Goal: Find specific page/section: Find specific page/section

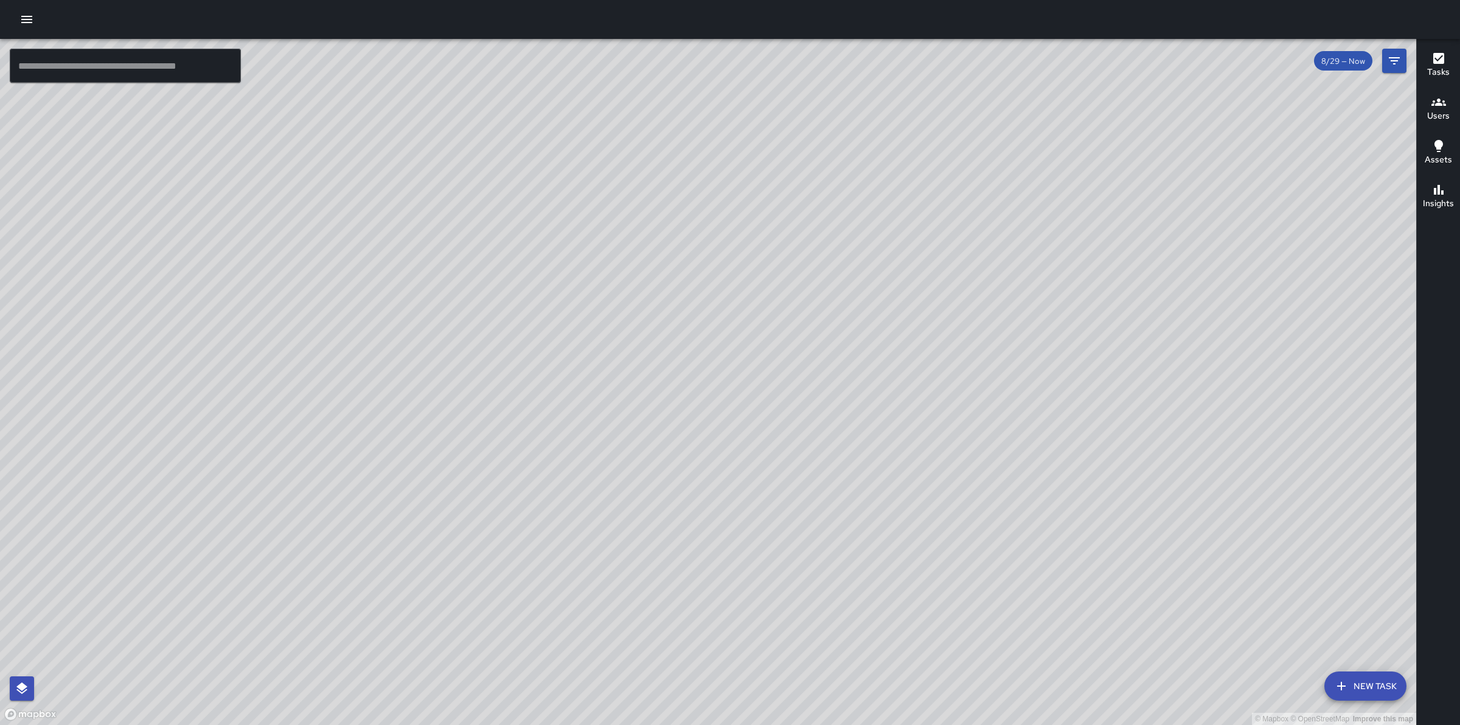
click at [32, 16] on icon "button" at bounding box center [26, 19] width 15 height 15
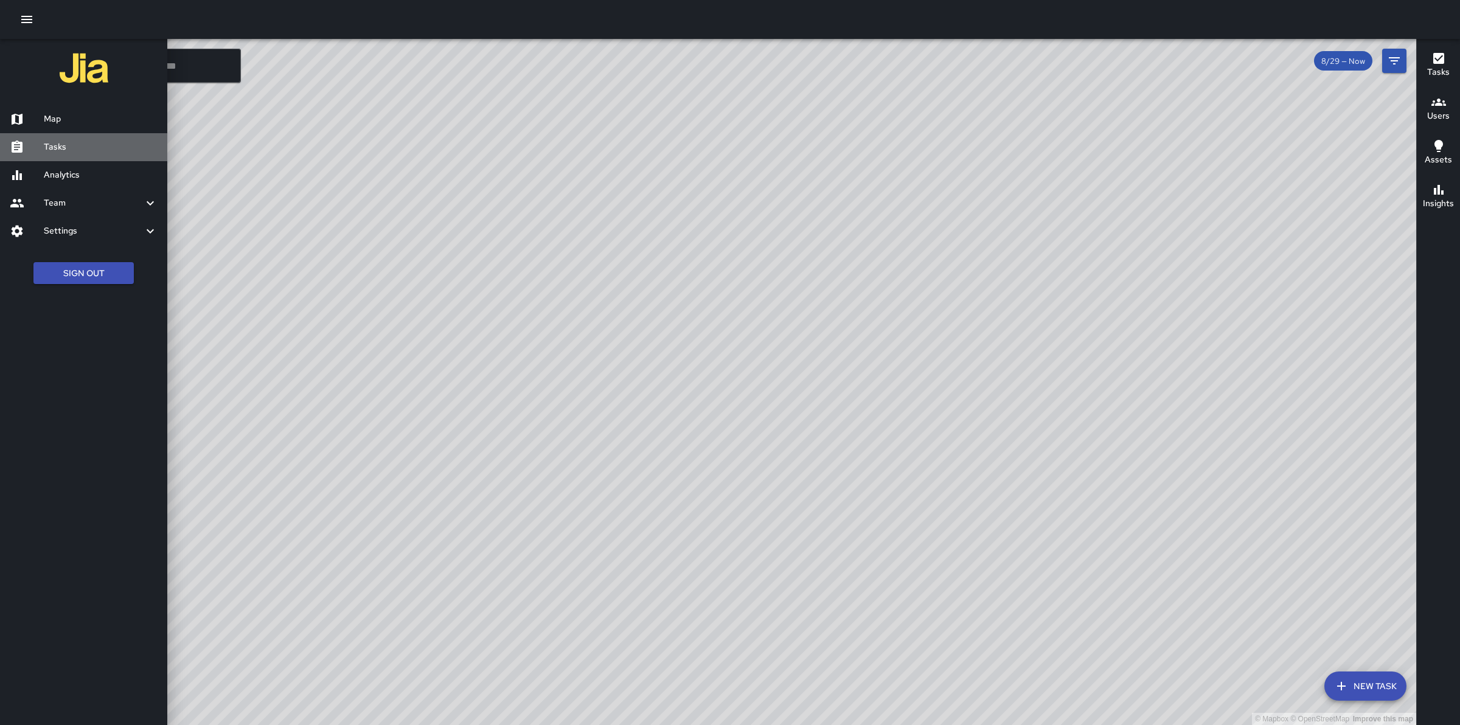
click at [70, 148] on h6 "Tasks" at bounding box center [101, 147] width 114 height 13
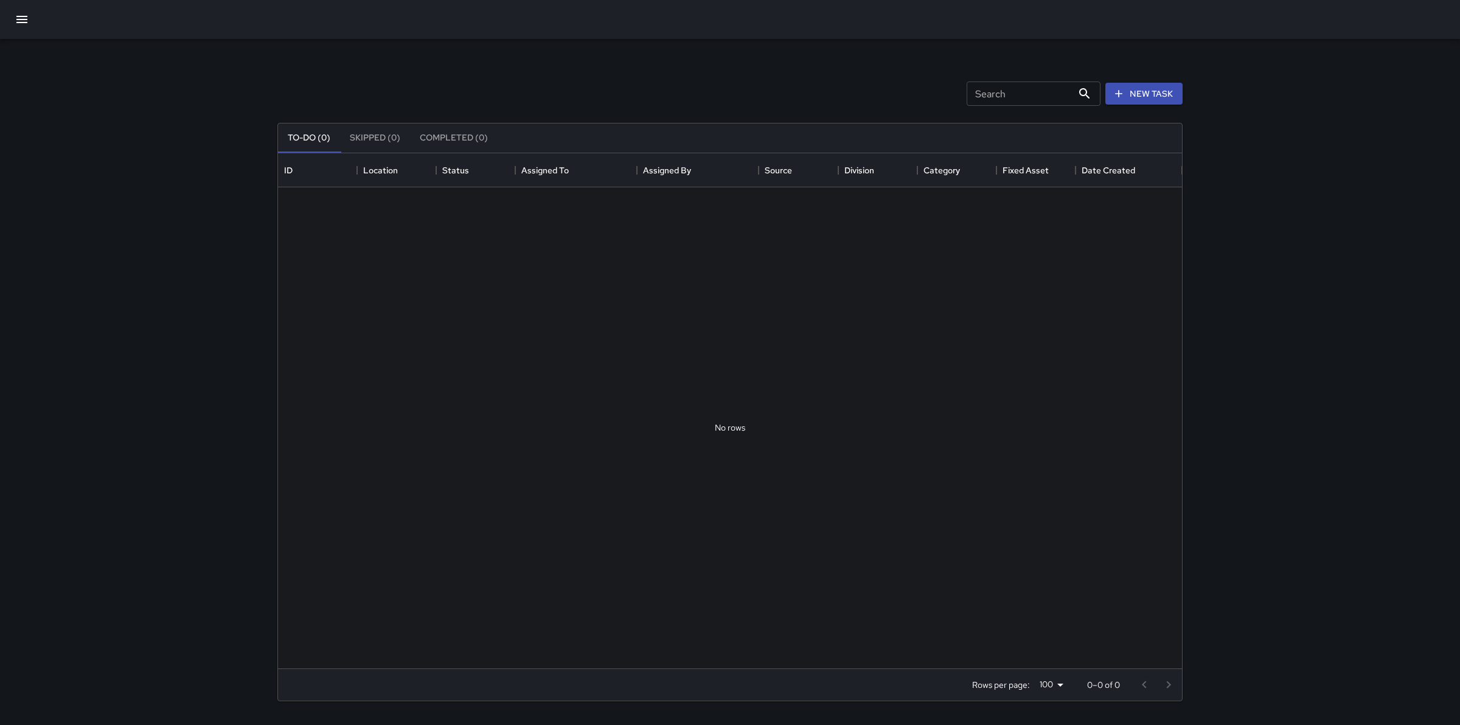
scroll to position [504, 892]
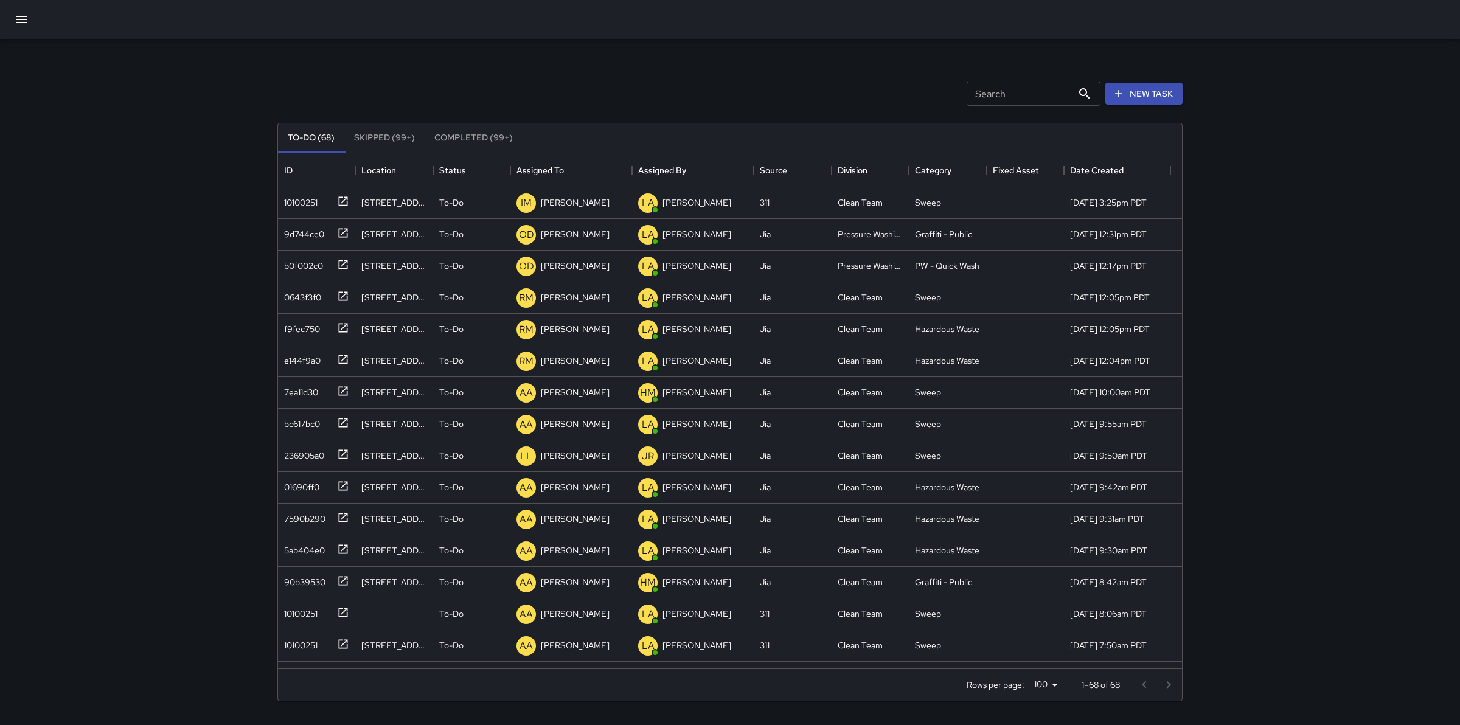
click at [1022, 90] on input "Search" at bounding box center [1020, 94] width 106 height 24
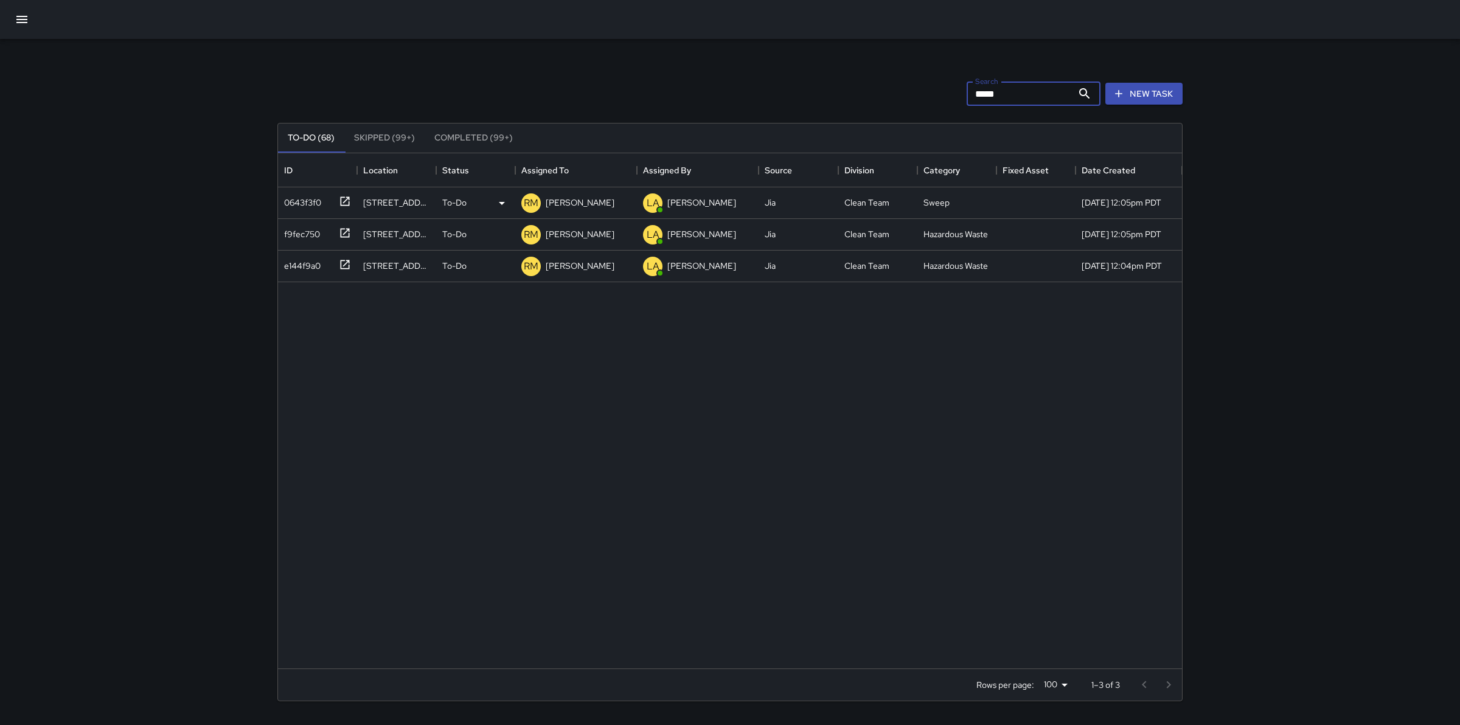
type input "*****"
click at [313, 202] on div "0643f3f0" at bounding box center [300, 200] width 42 height 17
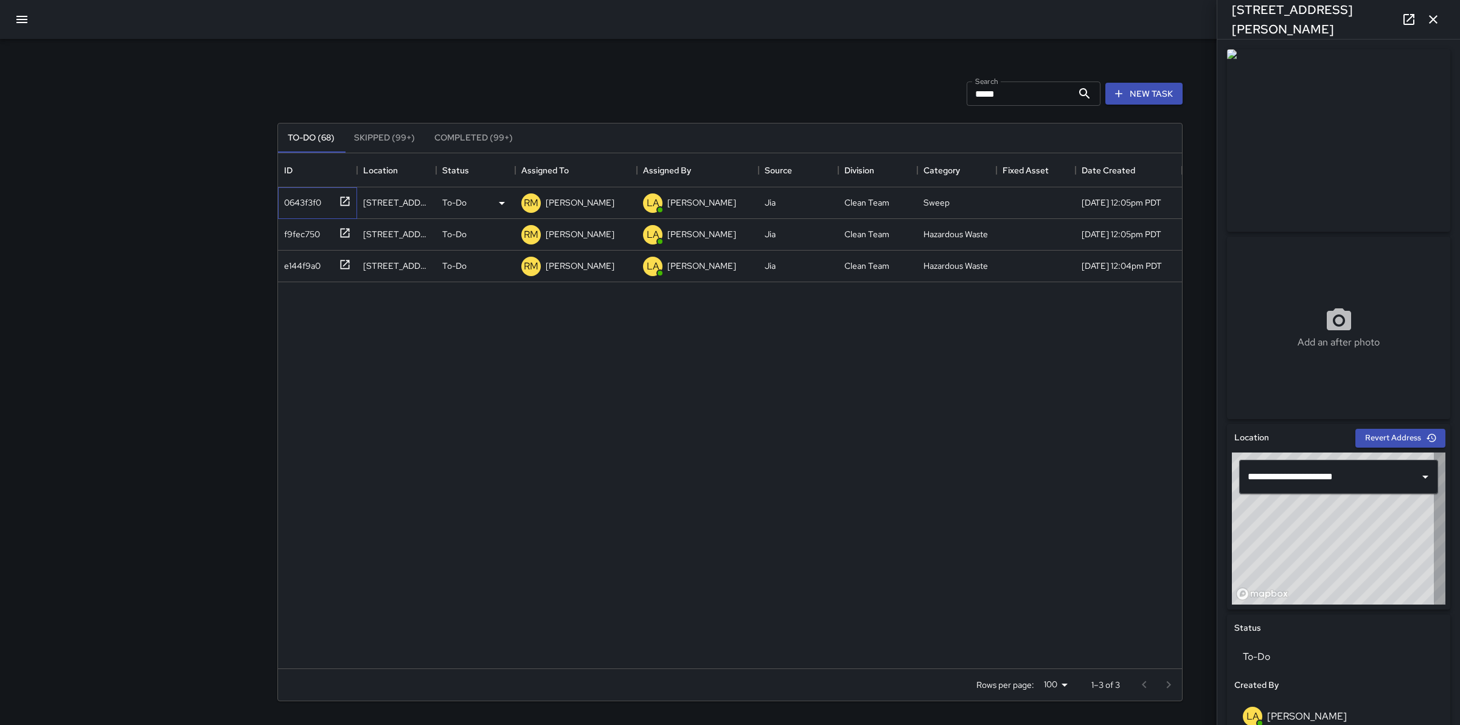
type input "**********"
click at [580, 198] on p "[PERSON_NAME]" at bounding box center [580, 202] width 69 height 12
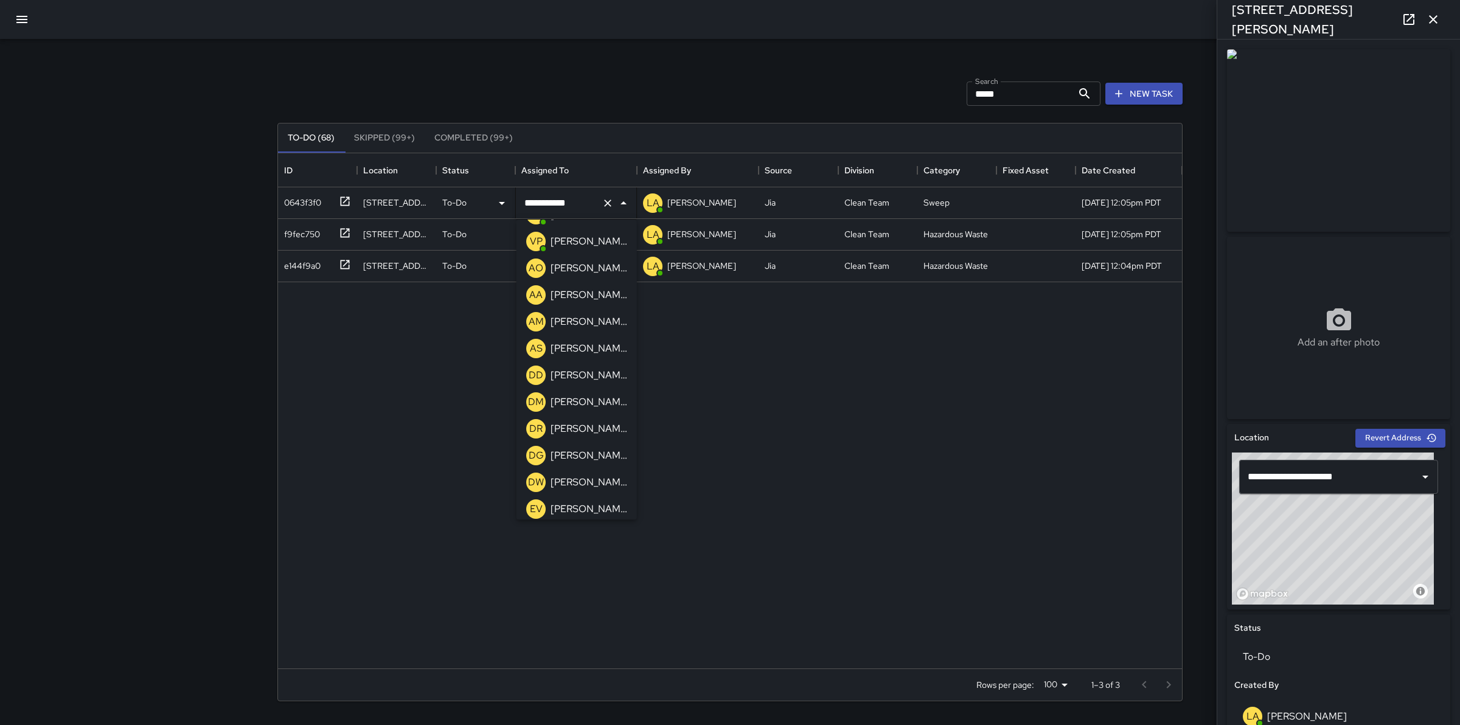
scroll to position [147, 0]
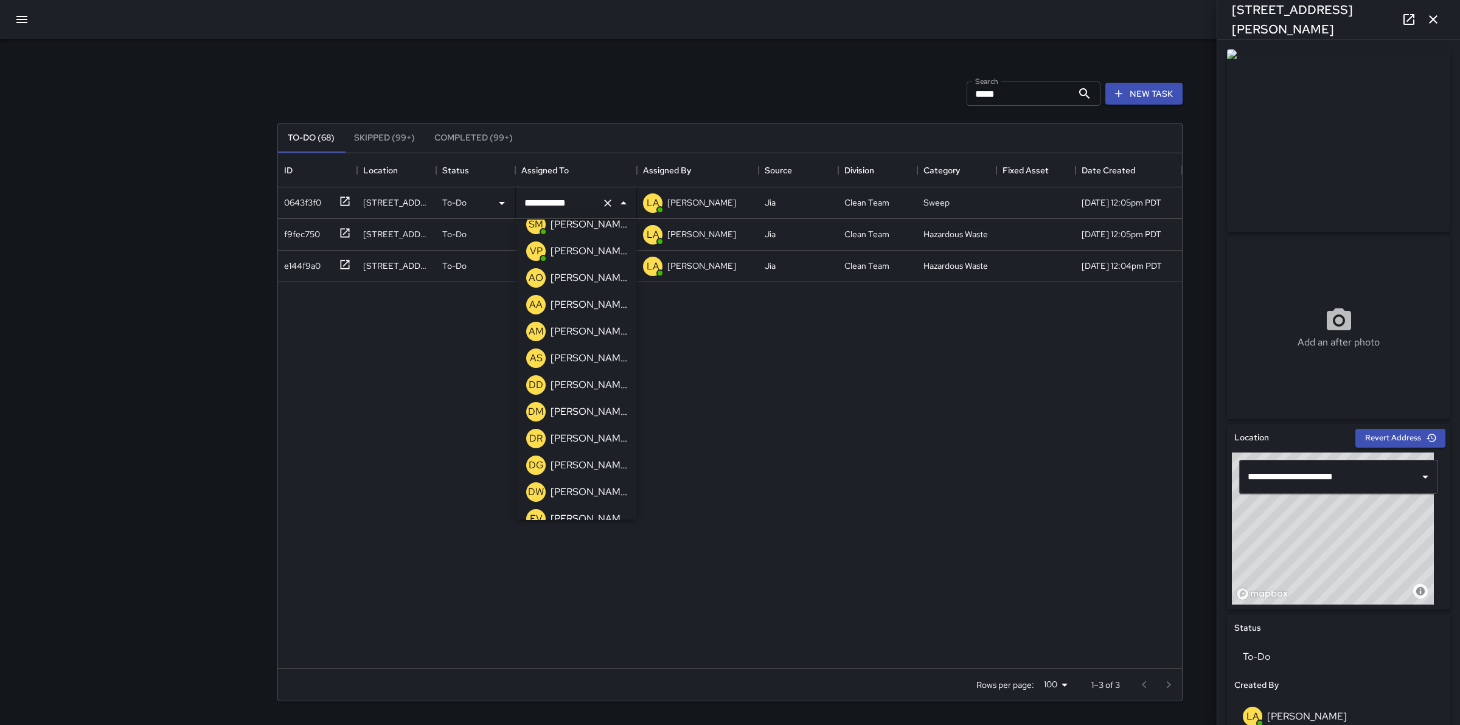
click at [604, 283] on p "[PERSON_NAME]" at bounding box center [588, 278] width 77 height 15
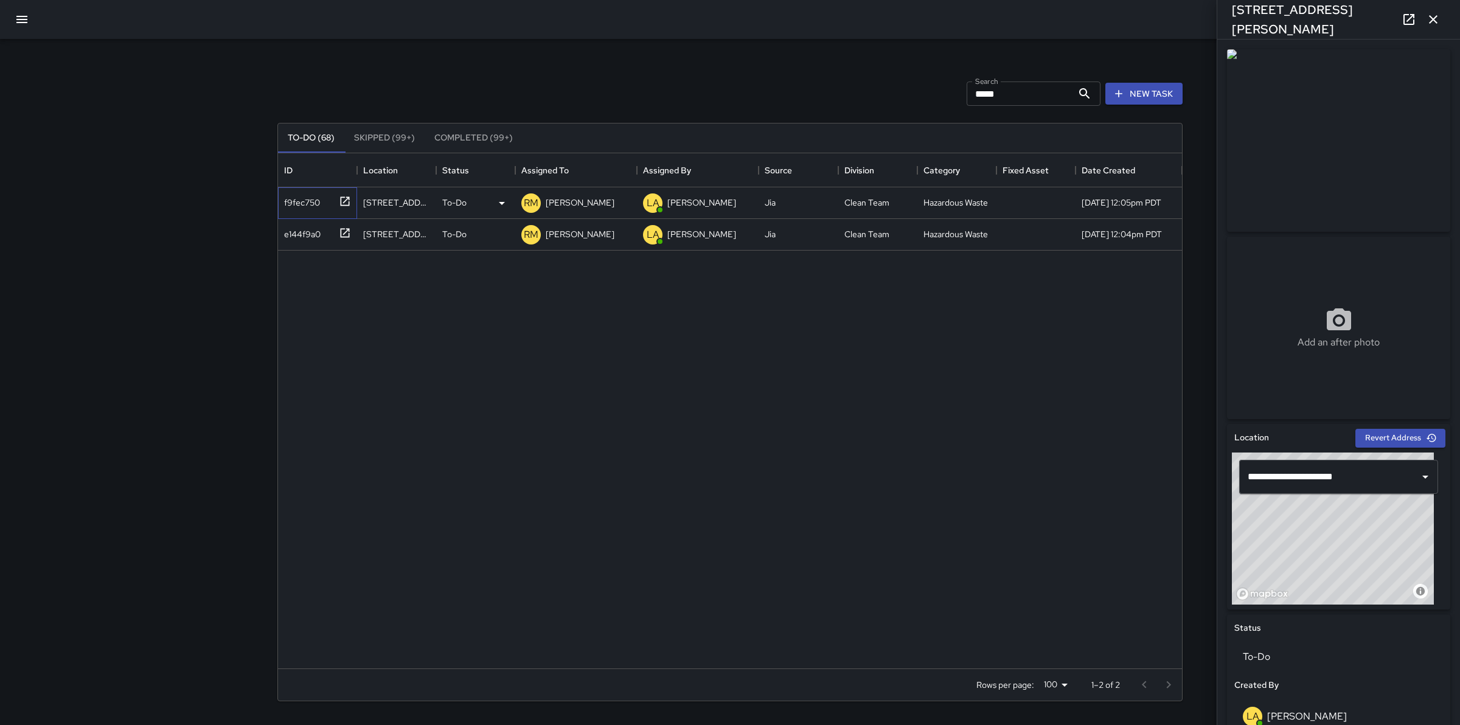
click at [314, 198] on div "f9fec750" at bounding box center [299, 200] width 41 height 17
type input "**********"
click at [584, 201] on p "[PERSON_NAME]" at bounding box center [580, 202] width 69 height 12
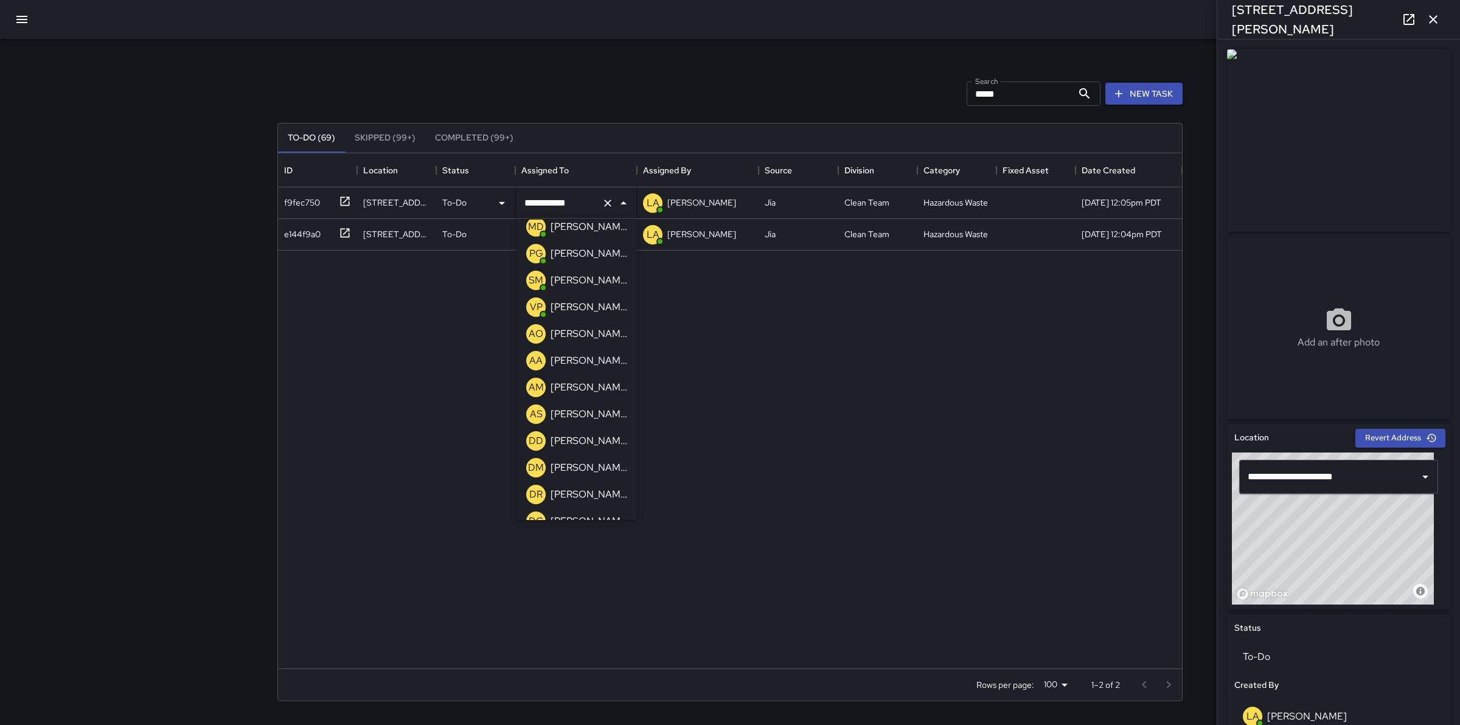
scroll to position [86, 0]
click at [599, 332] on p "[PERSON_NAME]" at bounding box center [588, 338] width 77 height 15
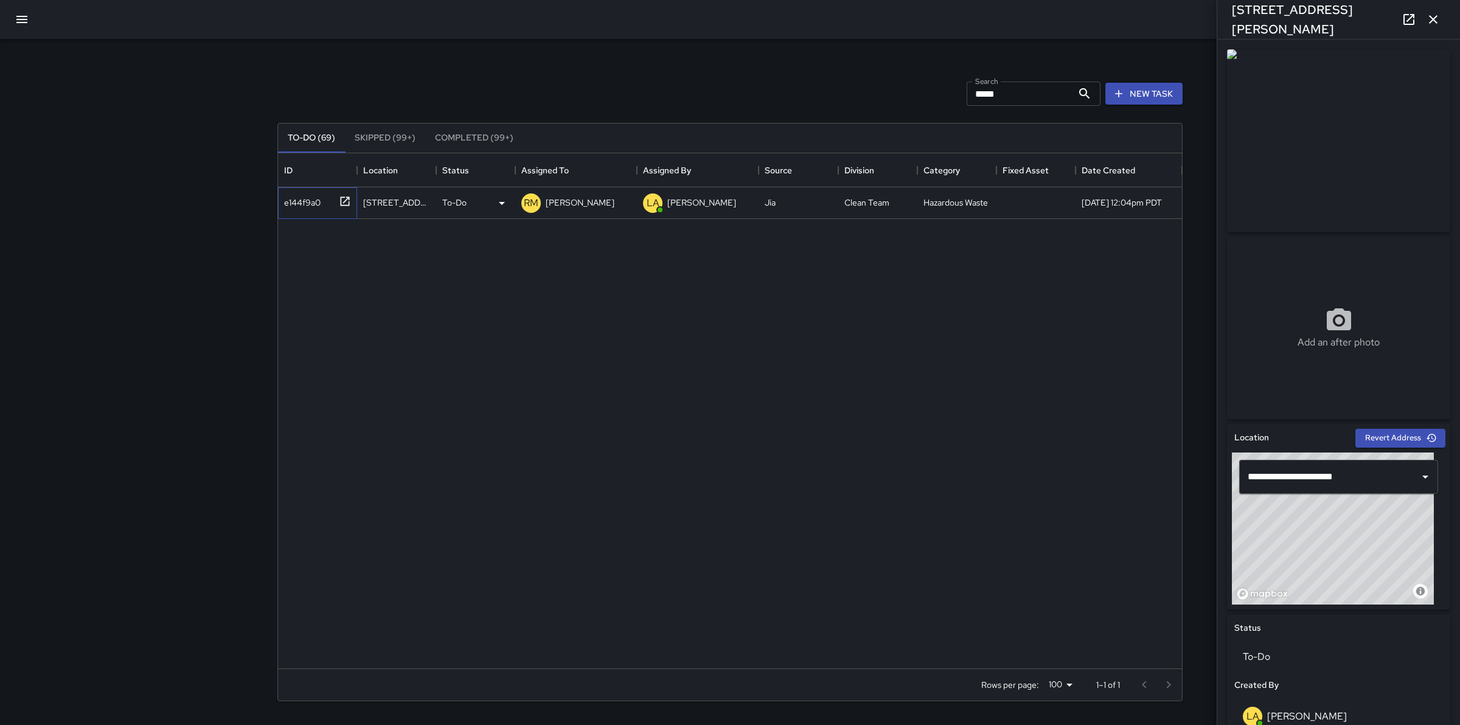
click at [303, 204] on div "e144f9a0" at bounding box center [299, 200] width 41 height 17
type input "**********"
click at [575, 207] on p "[PERSON_NAME]" at bounding box center [580, 202] width 69 height 12
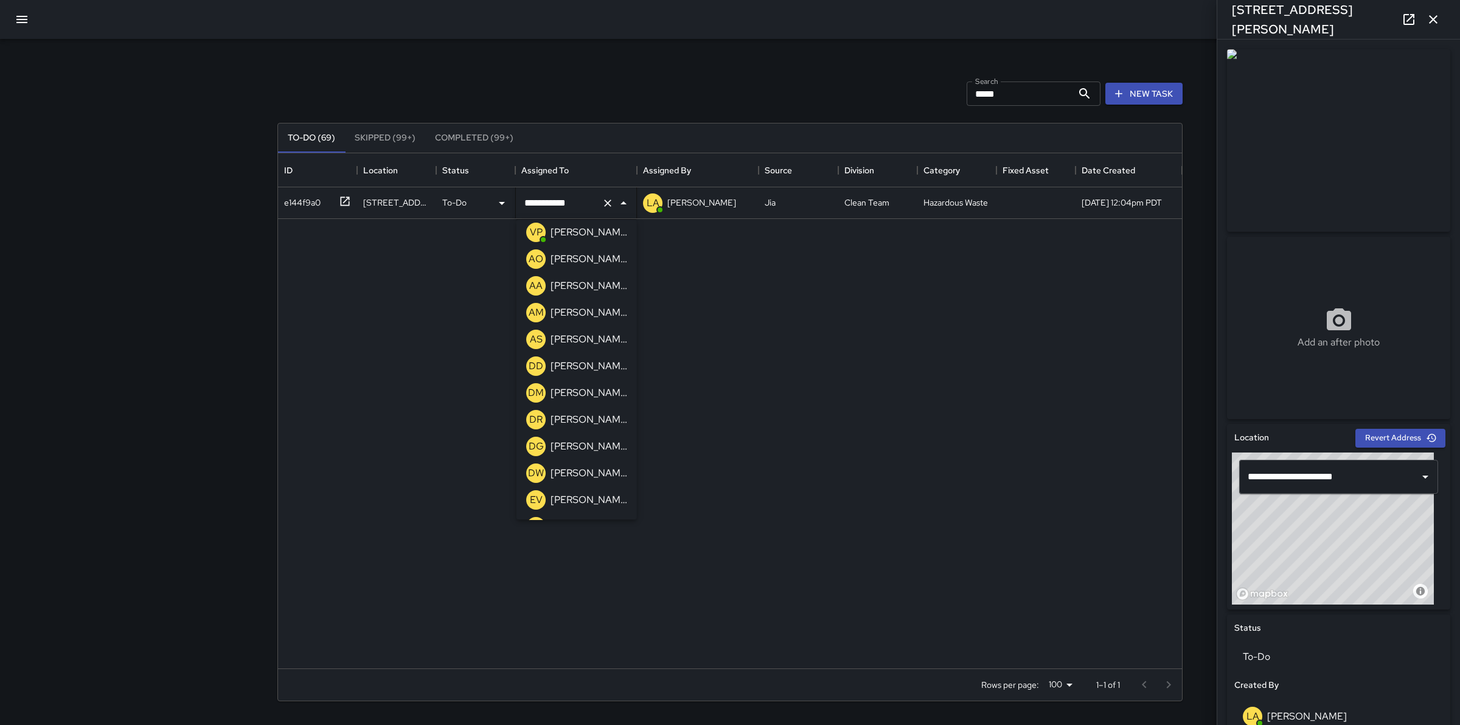
scroll to position [147, 0]
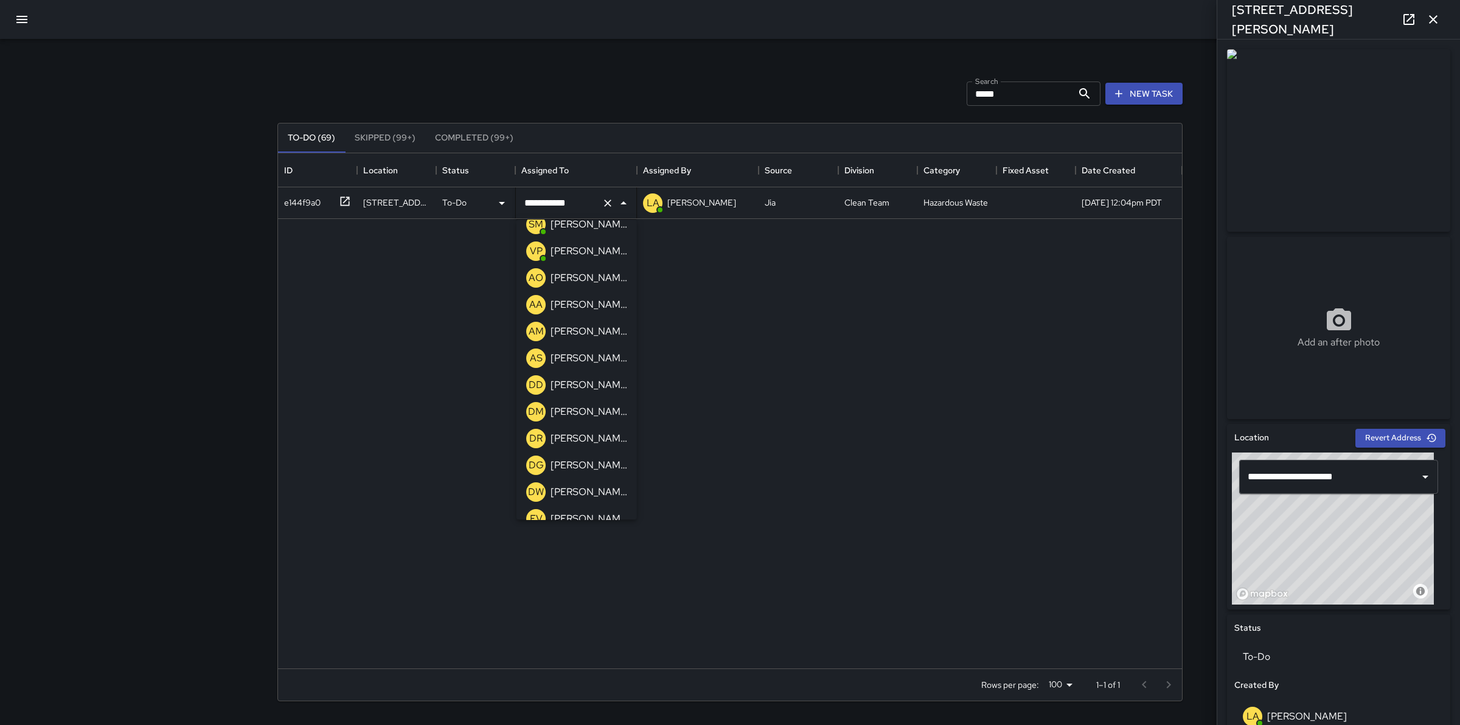
click at [583, 283] on p "[PERSON_NAME]" at bounding box center [588, 278] width 77 height 15
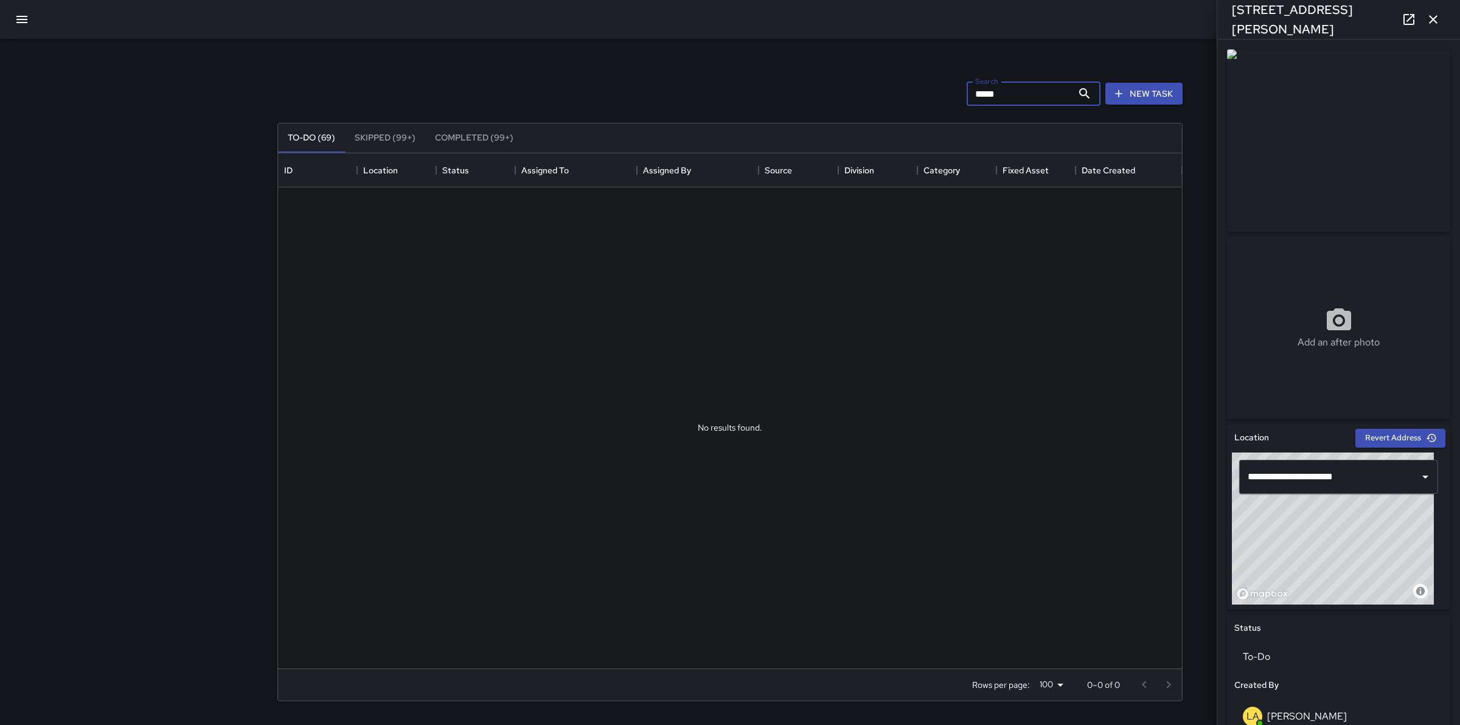
click at [1019, 92] on input "*****" at bounding box center [1020, 94] width 106 height 24
type input "*"
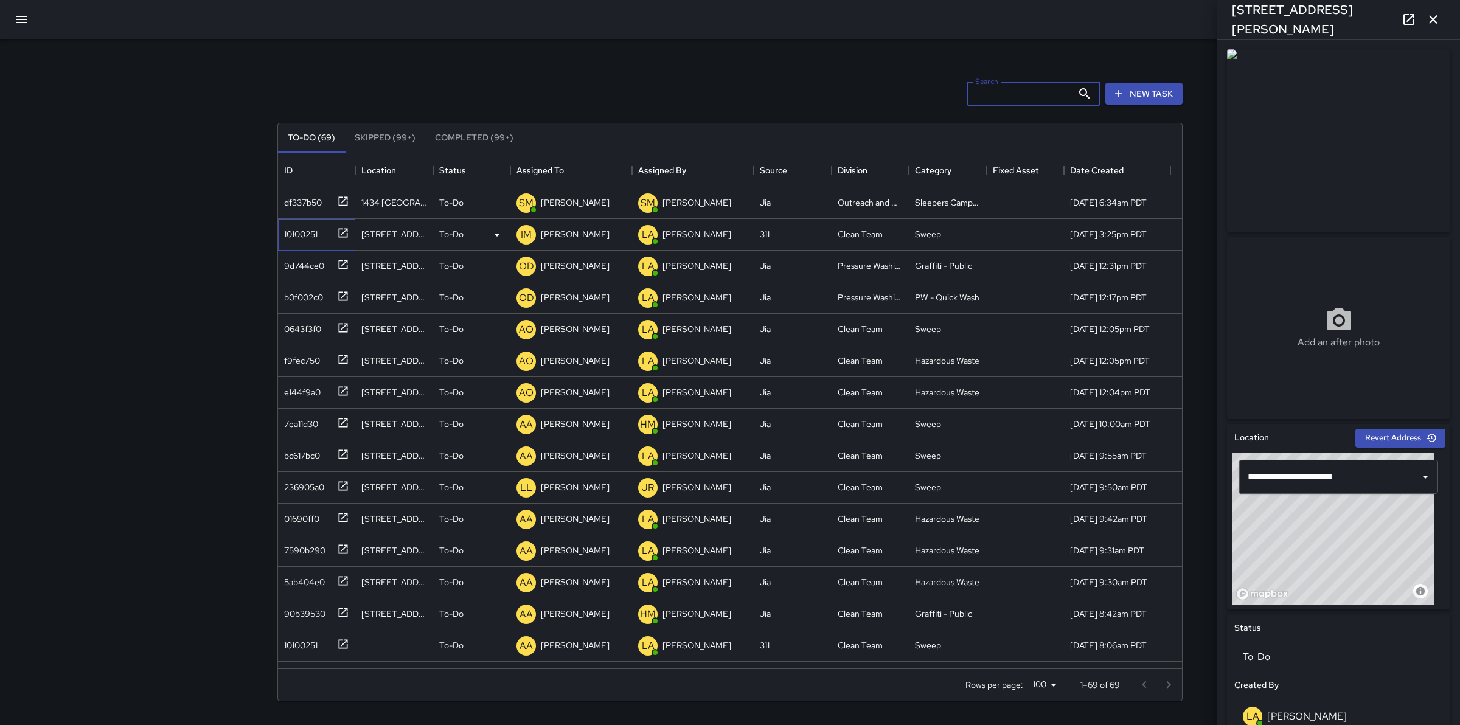
click at [297, 235] on div "10100251" at bounding box center [298, 231] width 38 height 17
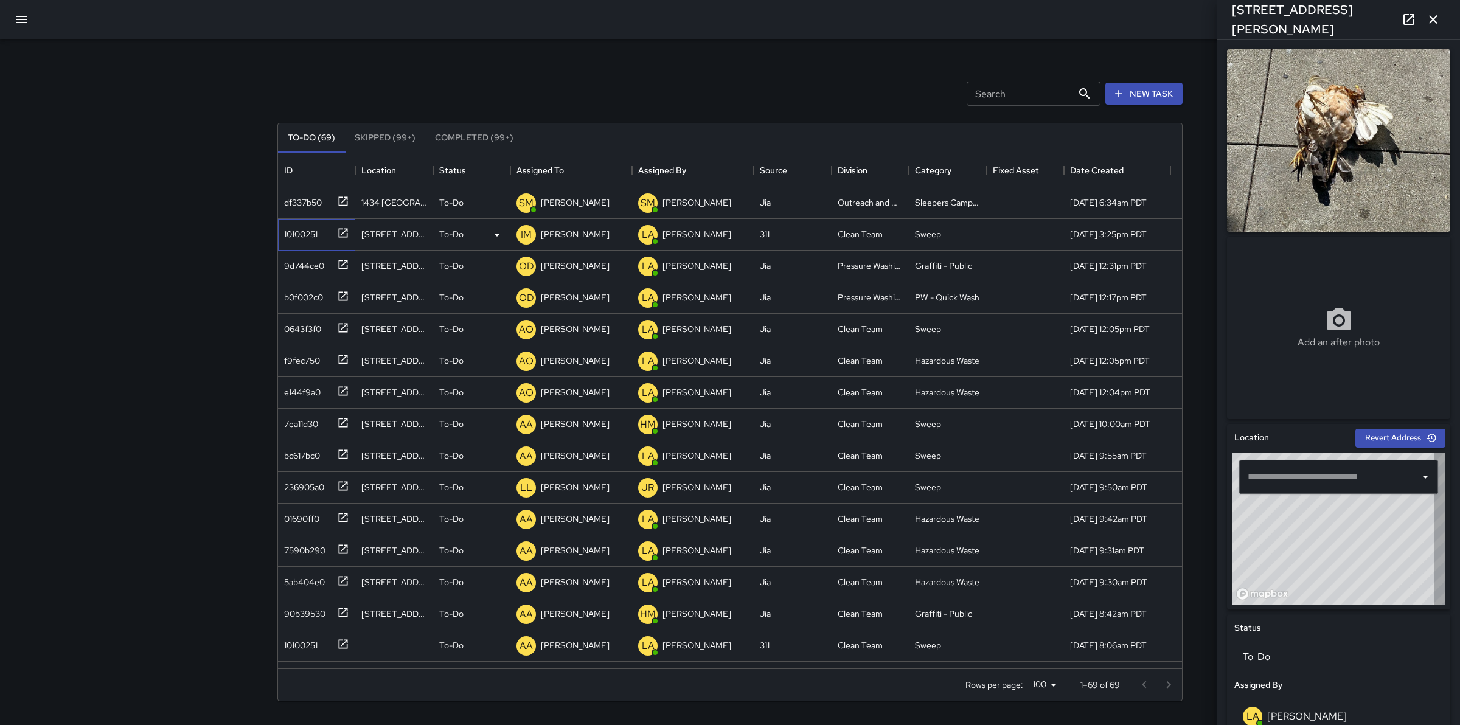
type input "**********"
click at [308, 490] on div "236905a0" at bounding box center [301, 484] width 45 height 17
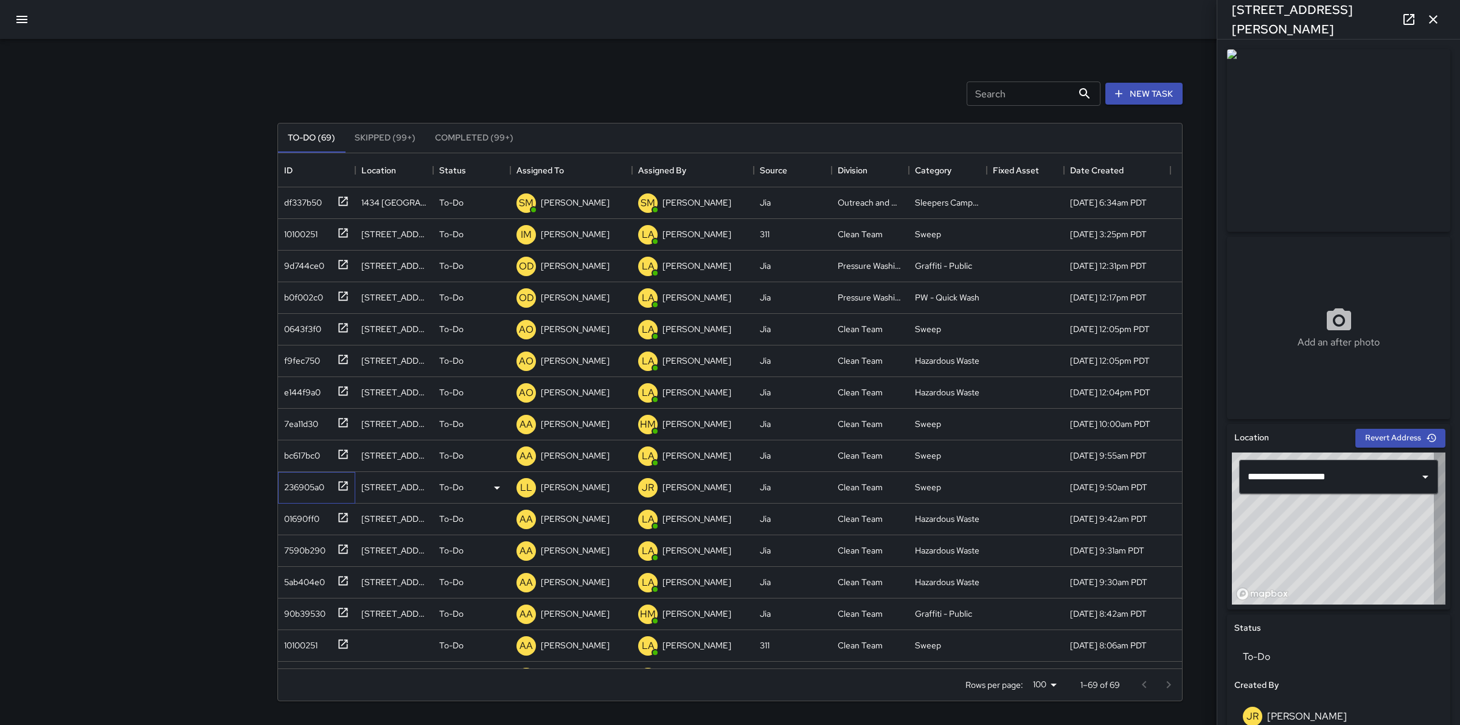
type input "**********"
click at [552, 484] on p "[PERSON_NAME]" at bounding box center [575, 487] width 69 height 12
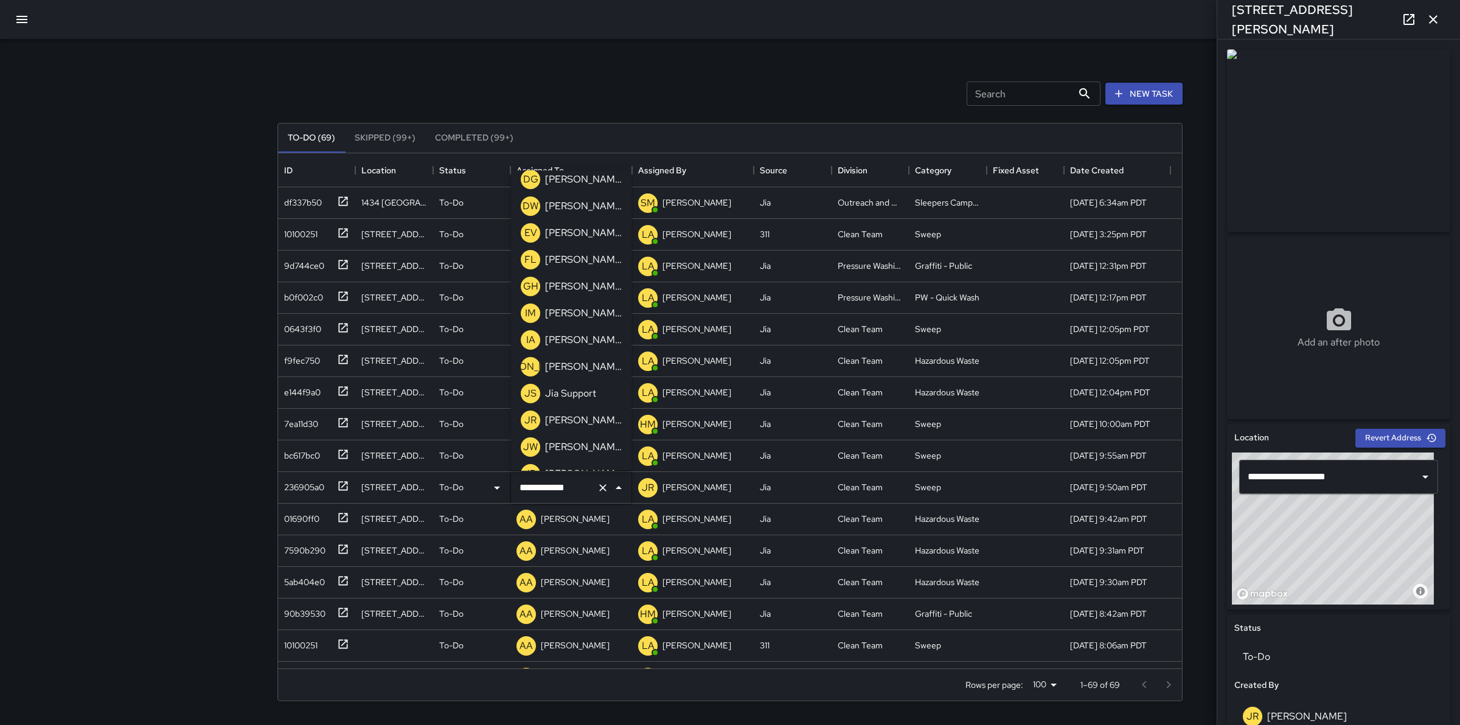
scroll to position [409, 0]
click at [594, 291] on p "[PERSON_NAME]" at bounding box center [583, 288] width 77 height 15
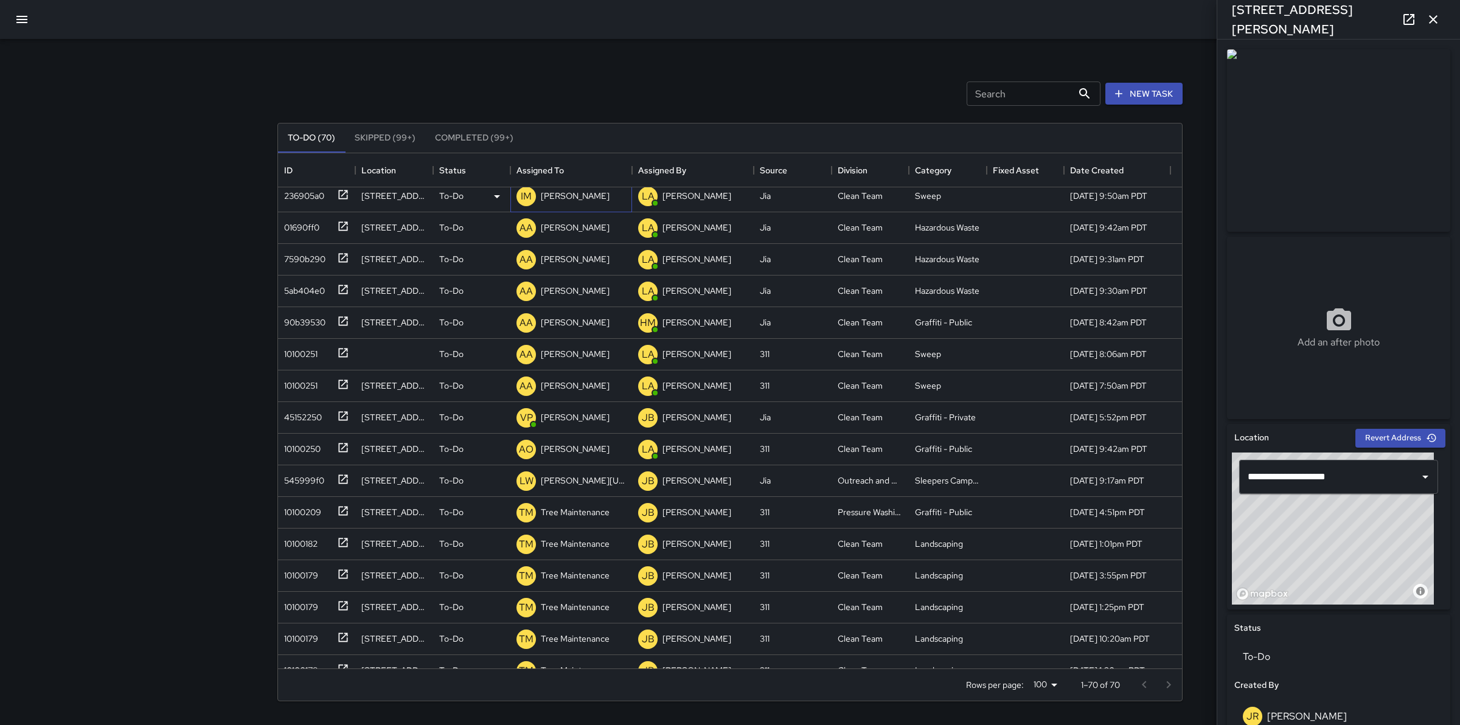
scroll to position [341, 0]
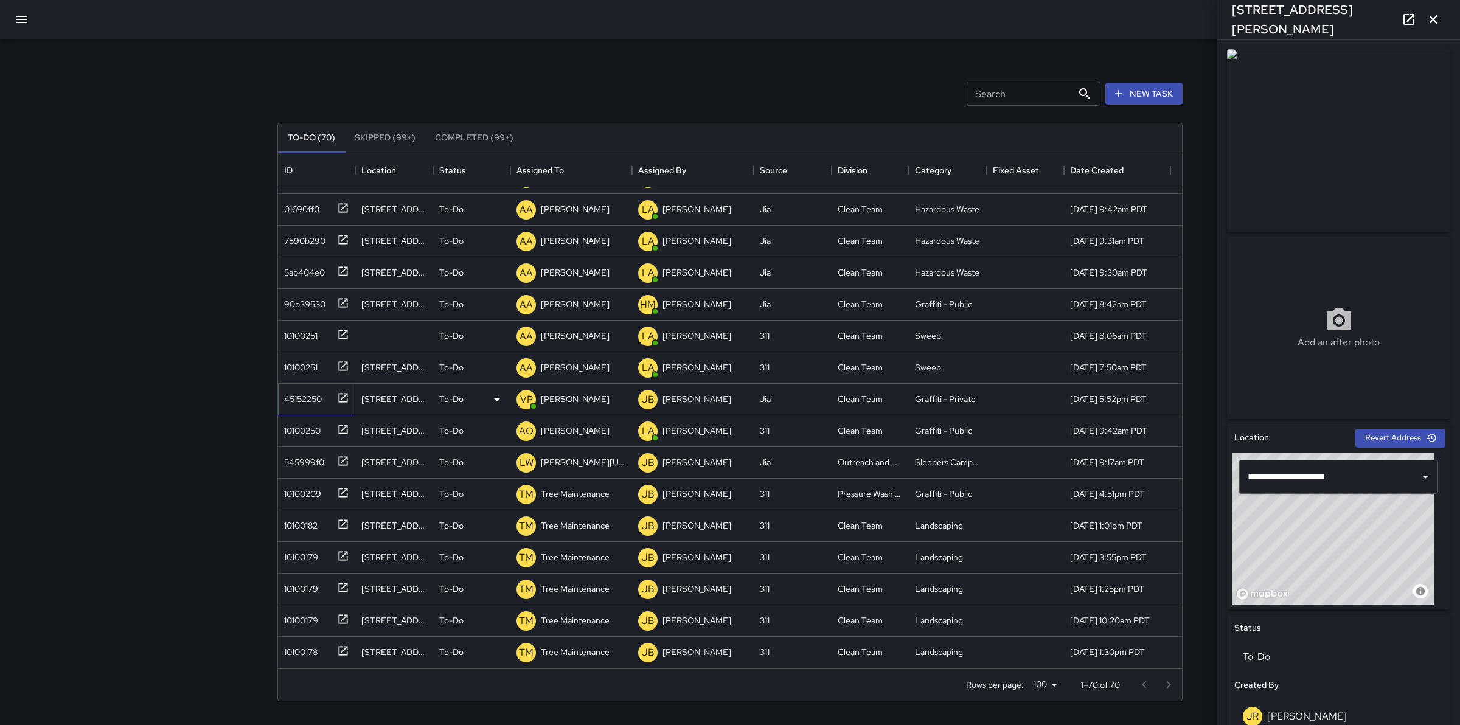
click at [311, 398] on div "45152250" at bounding box center [300, 396] width 43 height 17
type input "**********"
click at [299, 464] on div "545999f0" at bounding box center [301, 459] width 45 height 17
type input "**********"
click at [572, 461] on p "[PERSON_NAME][US_STATE]" at bounding box center [583, 462] width 85 height 12
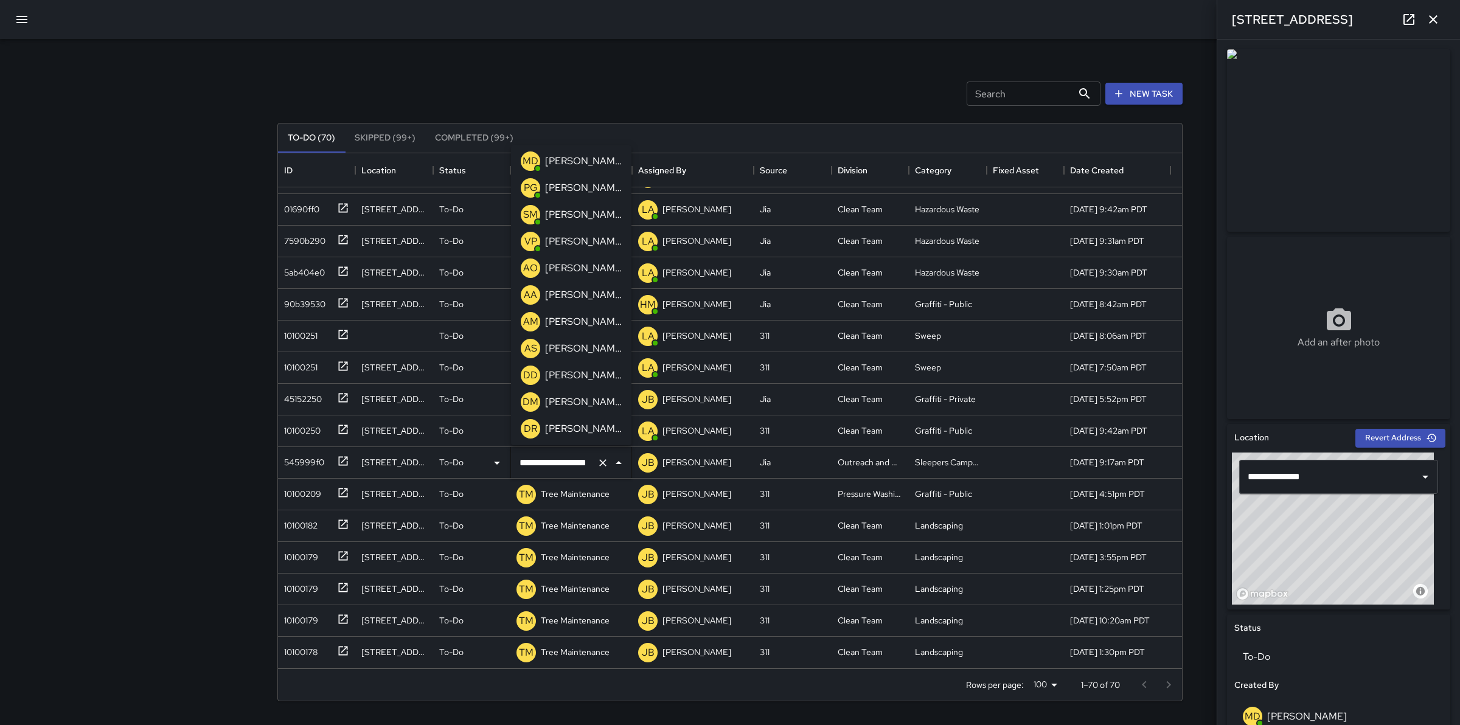
scroll to position [0, 0]
click at [600, 241] on div "[PERSON_NAME]" at bounding box center [584, 243] width 82 height 19
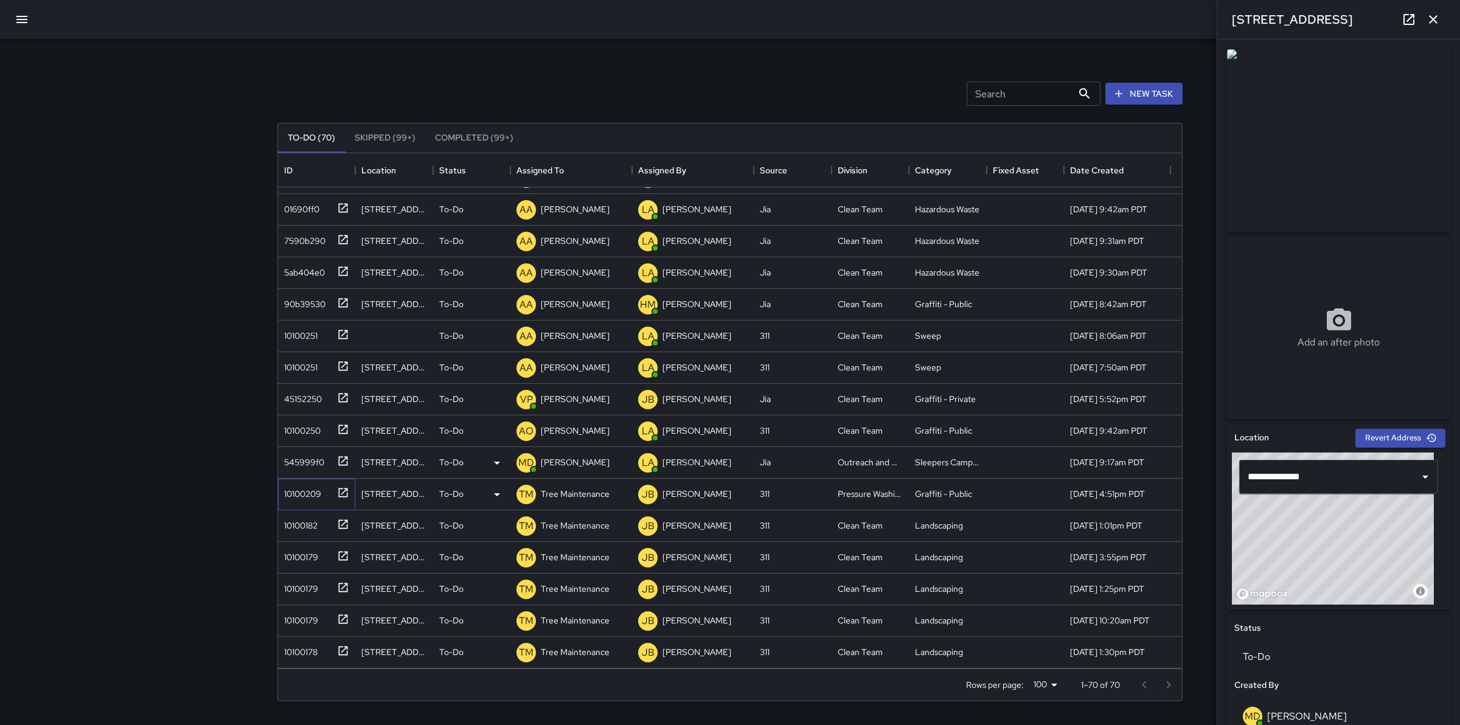
click at [305, 487] on div "10100209" at bounding box center [300, 491] width 42 height 17
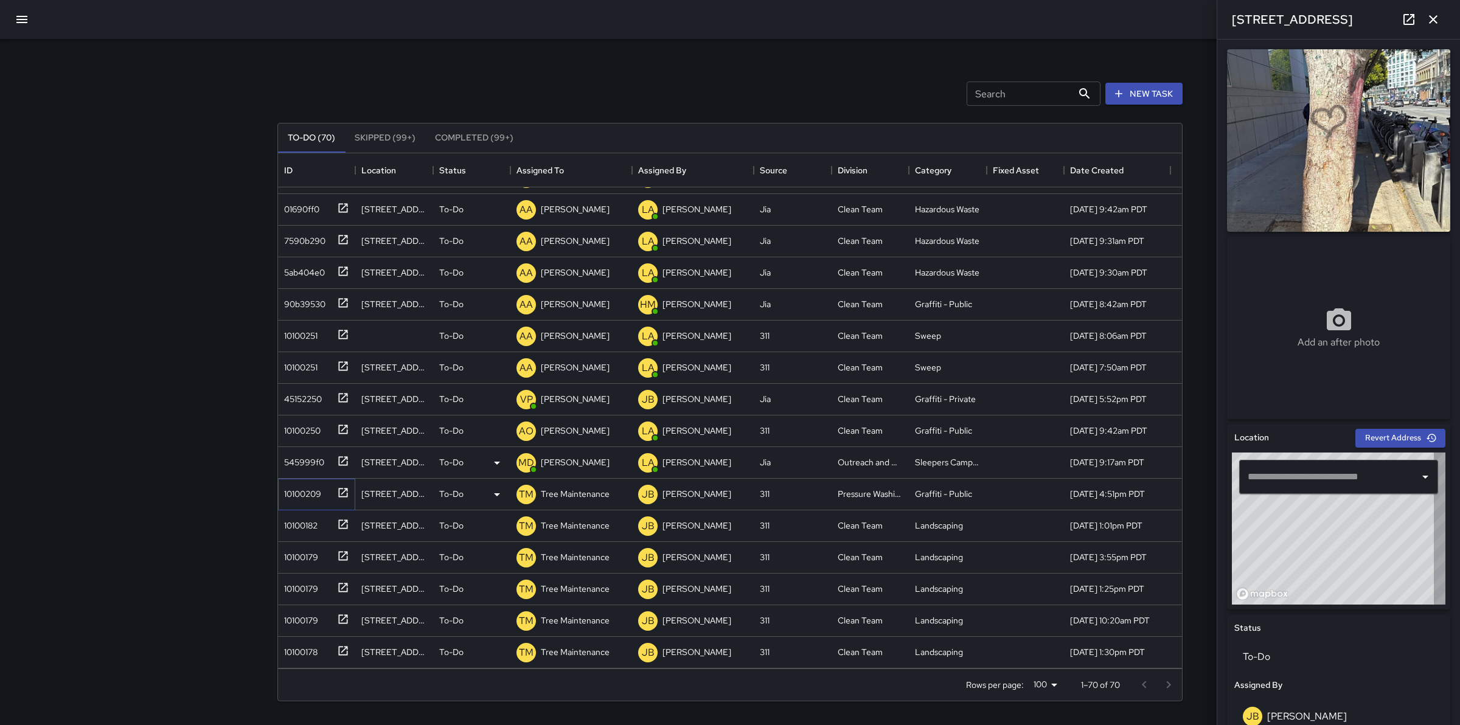
type input "**********"
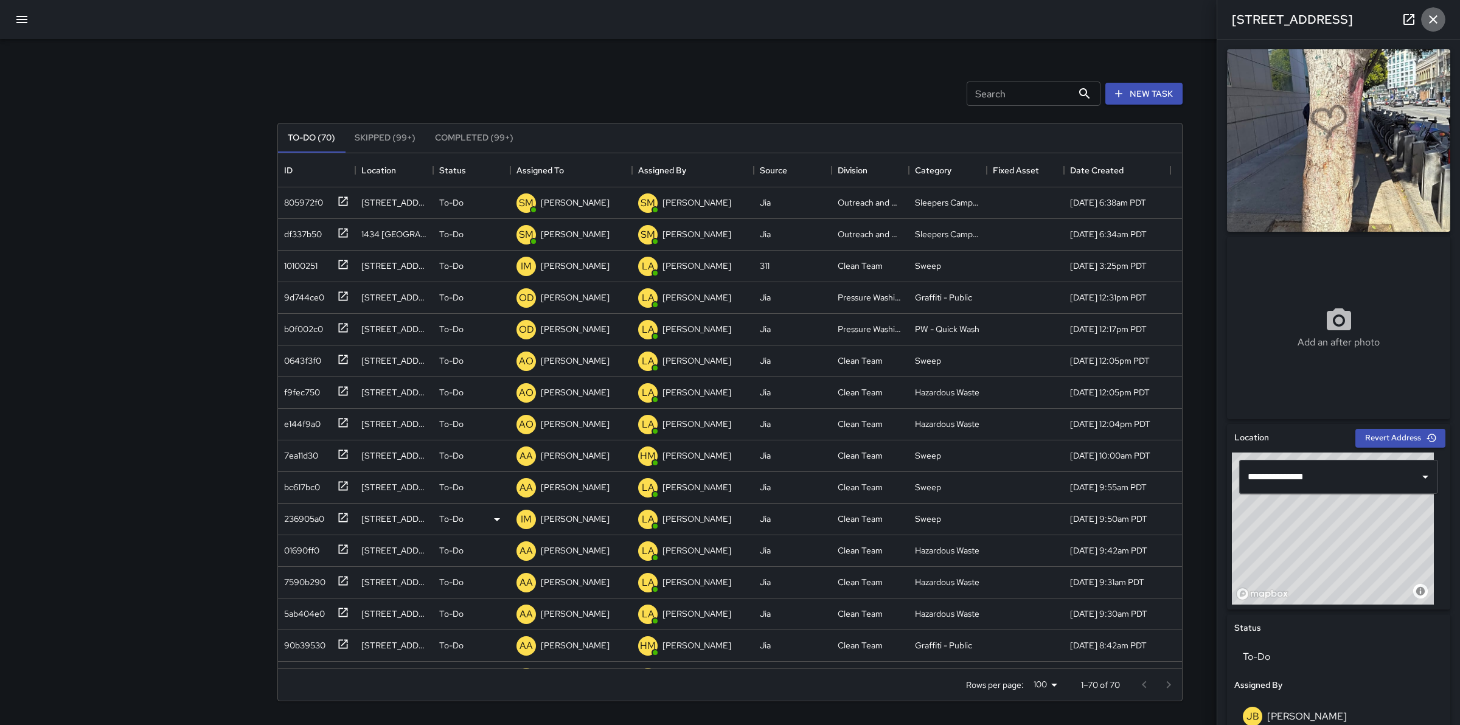
click at [1434, 14] on icon "button" at bounding box center [1433, 19] width 15 height 15
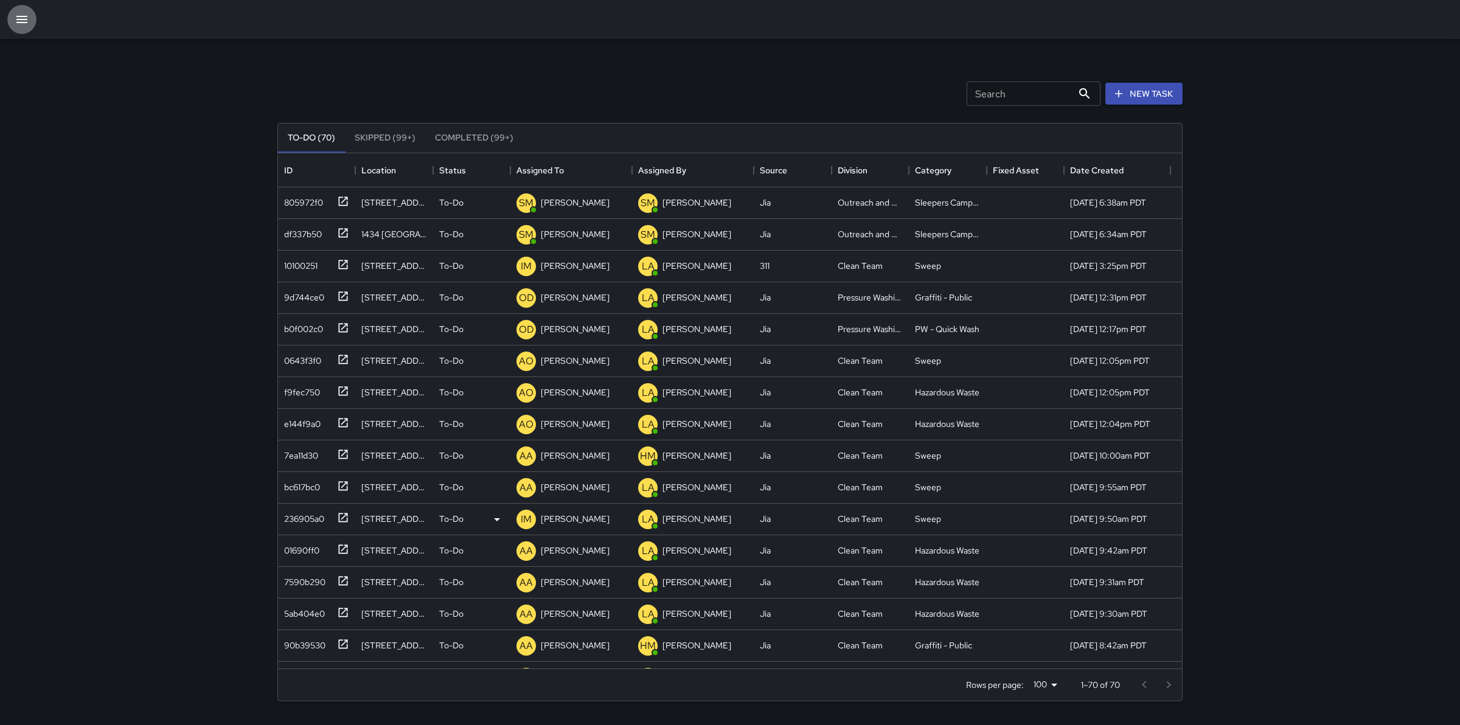
click at [24, 16] on icon "button" at bounding box center [21, 19] width 11 height 7
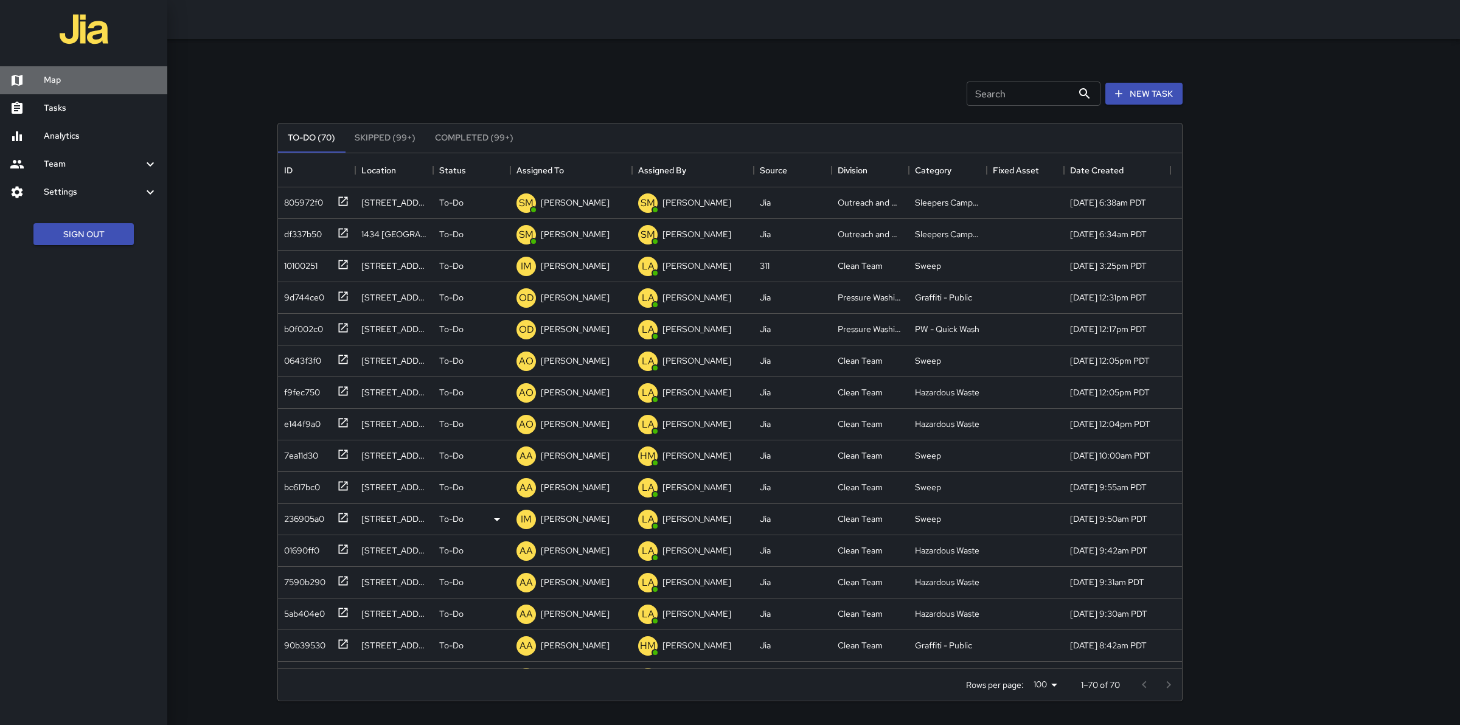
click at [72, 83] on h6 "Map" at bounding box center [101, 80] width 114 height 13
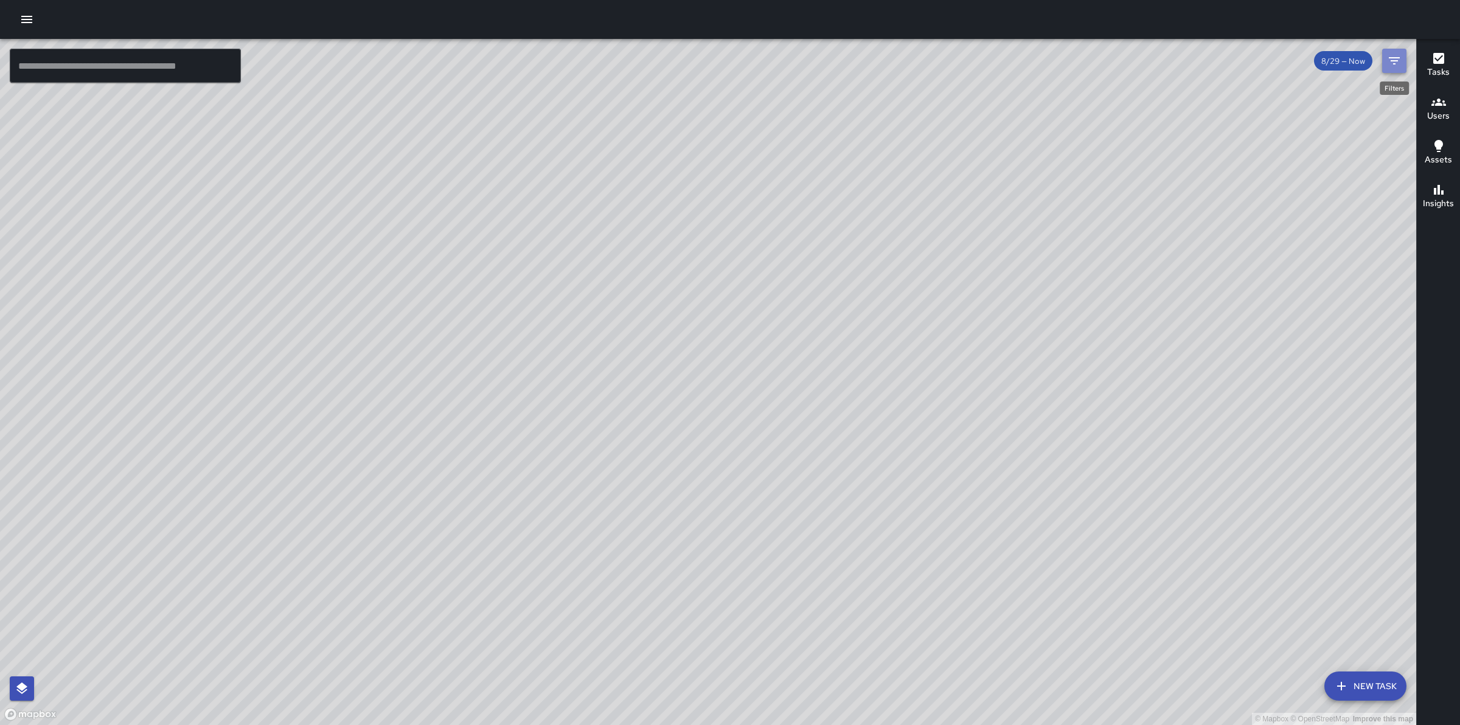
click at [1392, 59] on icon "Filters" at bounding box center [1394, 61] width 15 height 15
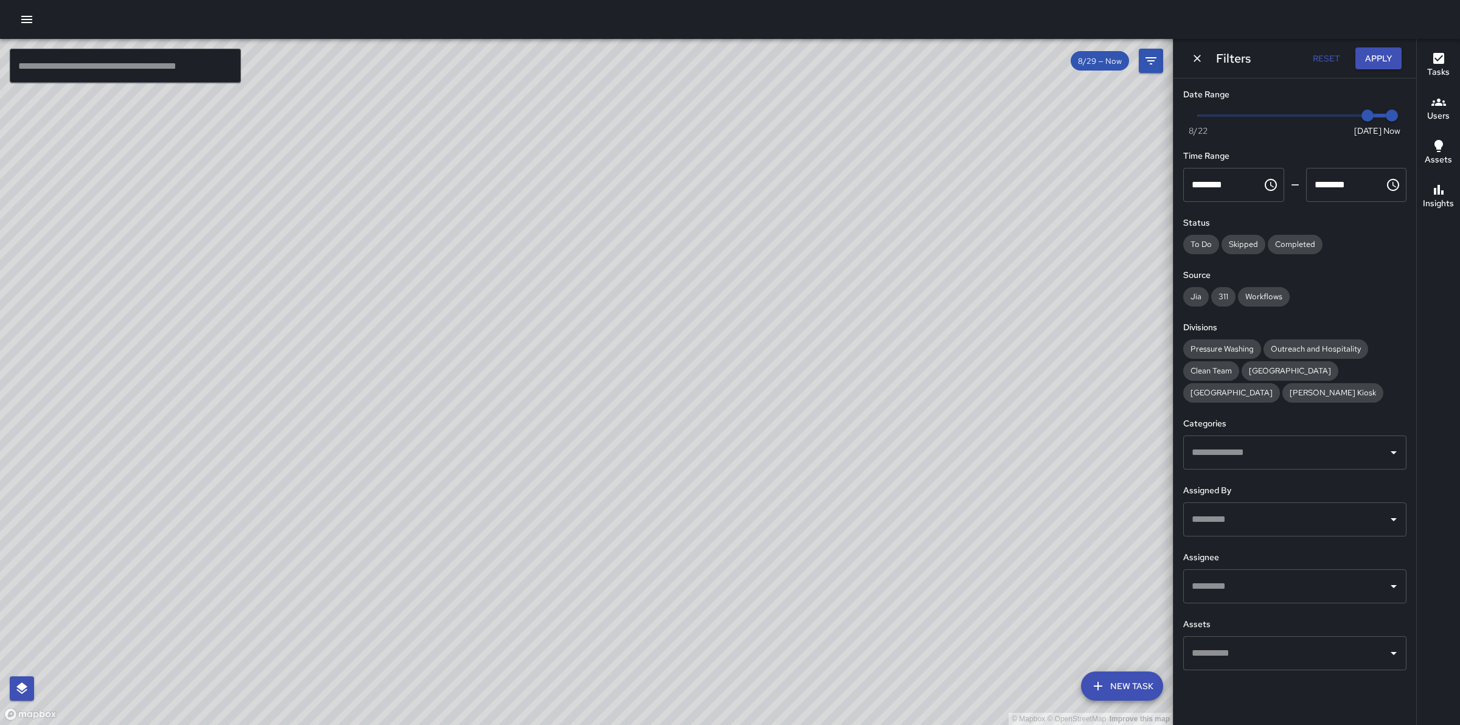
click at [993, 205] on div "© Mapbox © OpenStreetMap Improve this map" at bounding box center [586, 382] width 1173 height 686
click at [1387, 58] on button "Apply" at bounding box center [1378, 58] width 46 height 23
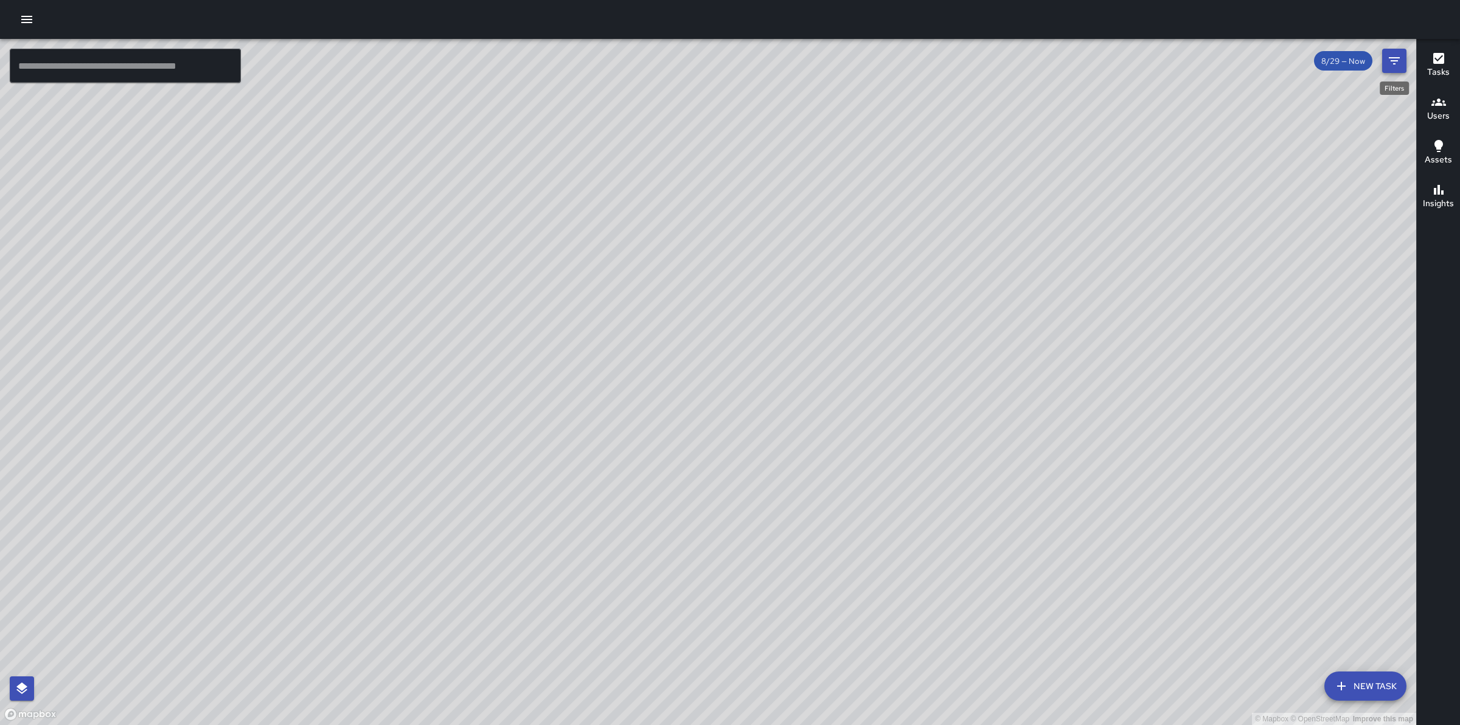
click at [1394, 55] on icon "Filters" at bounding box center [1394, 61] width 15 height 15
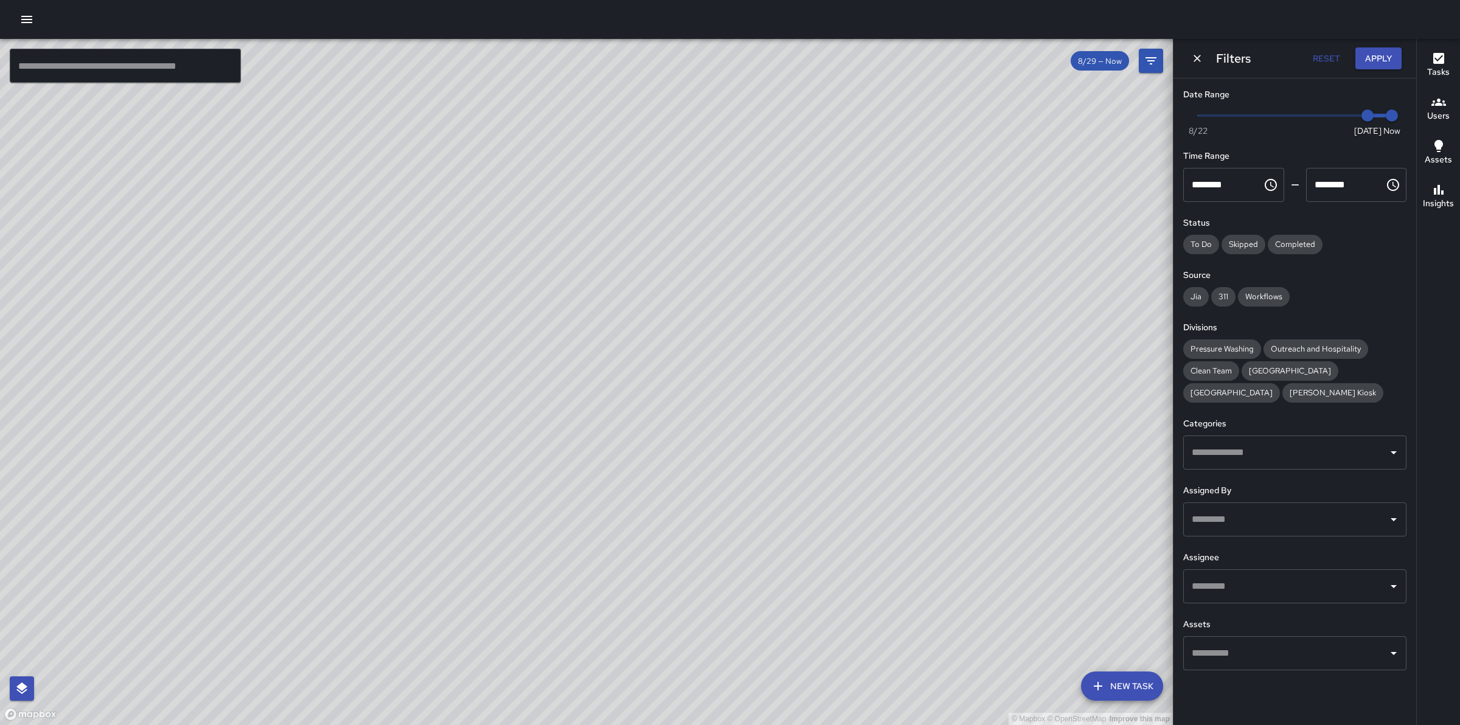
type input "*"
click at [1348, 114] on span "Now [DATE] [DATE] 6:44 am" at bounding box center [1295, 115] width 194 height 18
click at [1390, 53] on button "Apply" at bounding box center [1378, 58] width 46 height 23
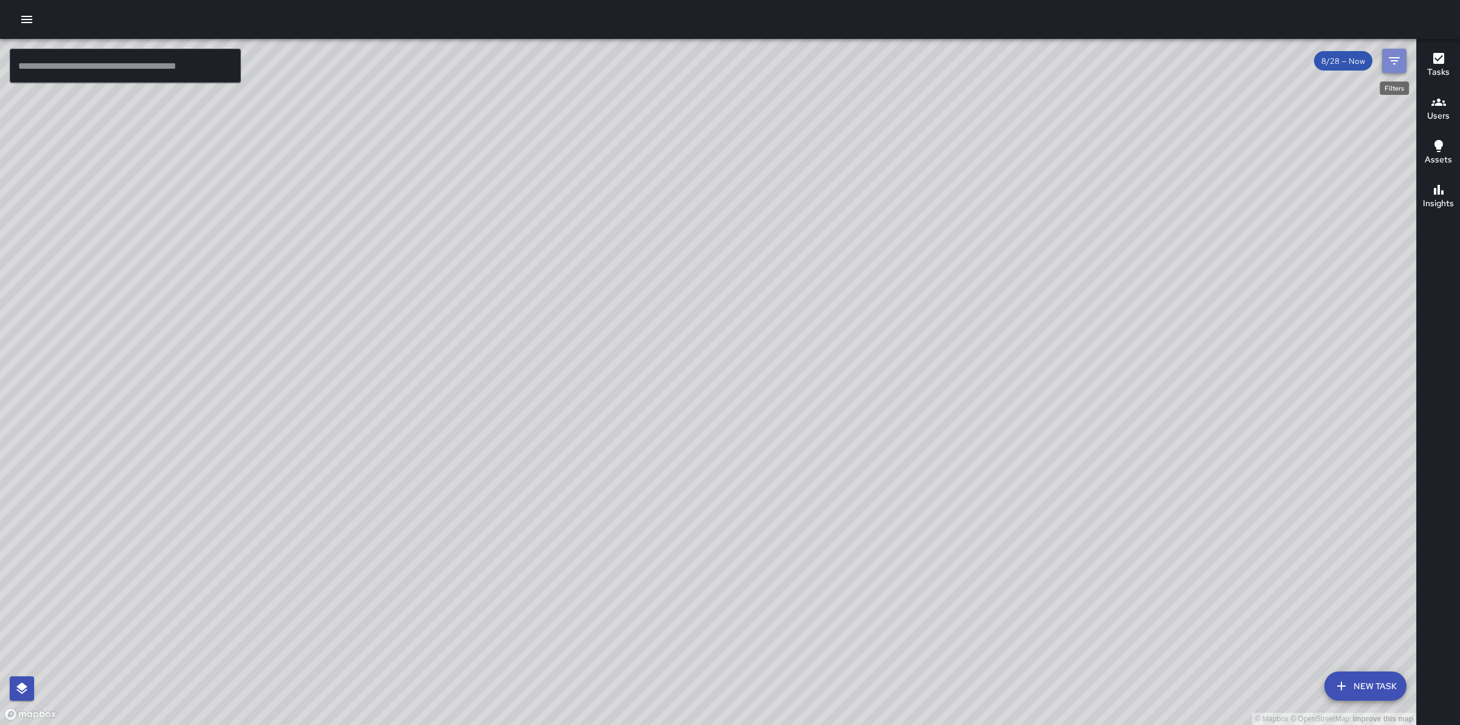
click at [1394, 59] on icon "Filters" at bounding box center [1394, 61] width 15 height 15
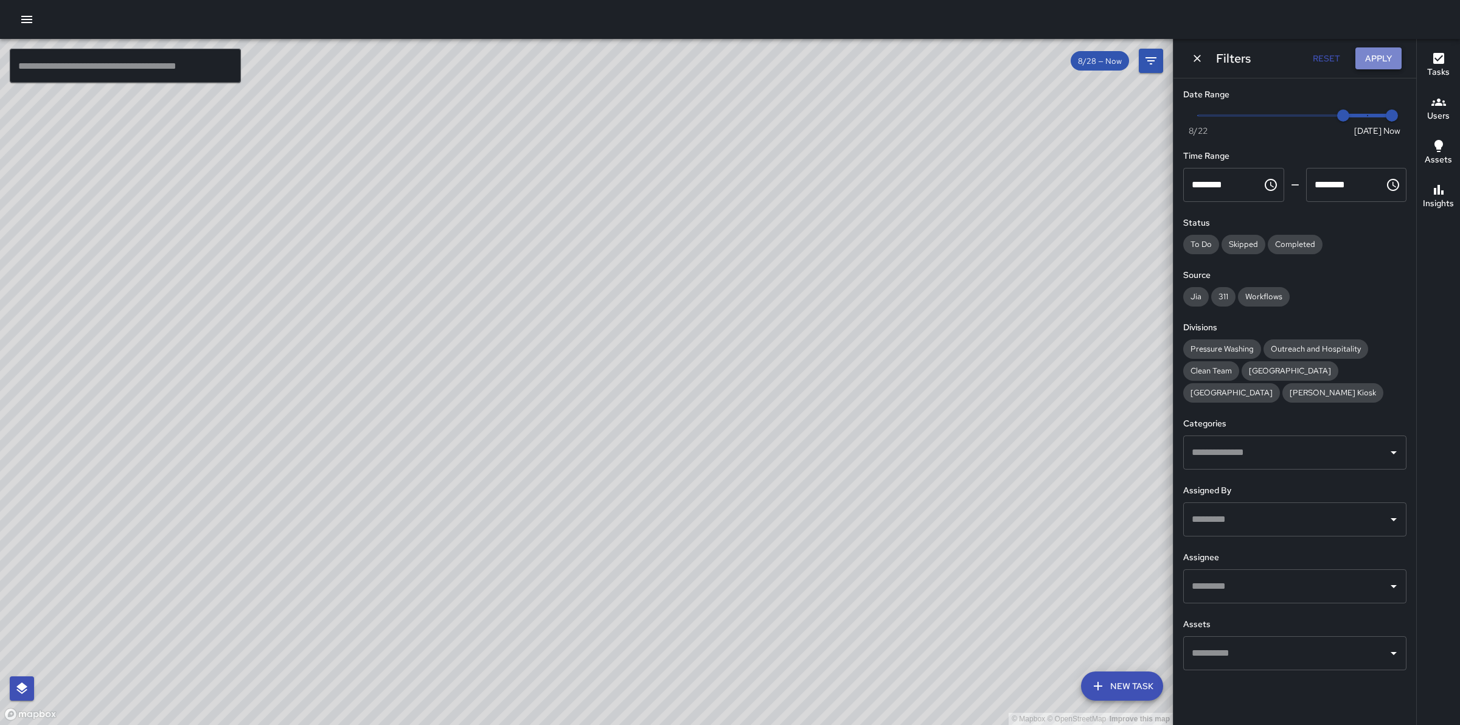
click at [1390, 53] on button "Apply" at bounding box center [1378, 58] width 46 height 23
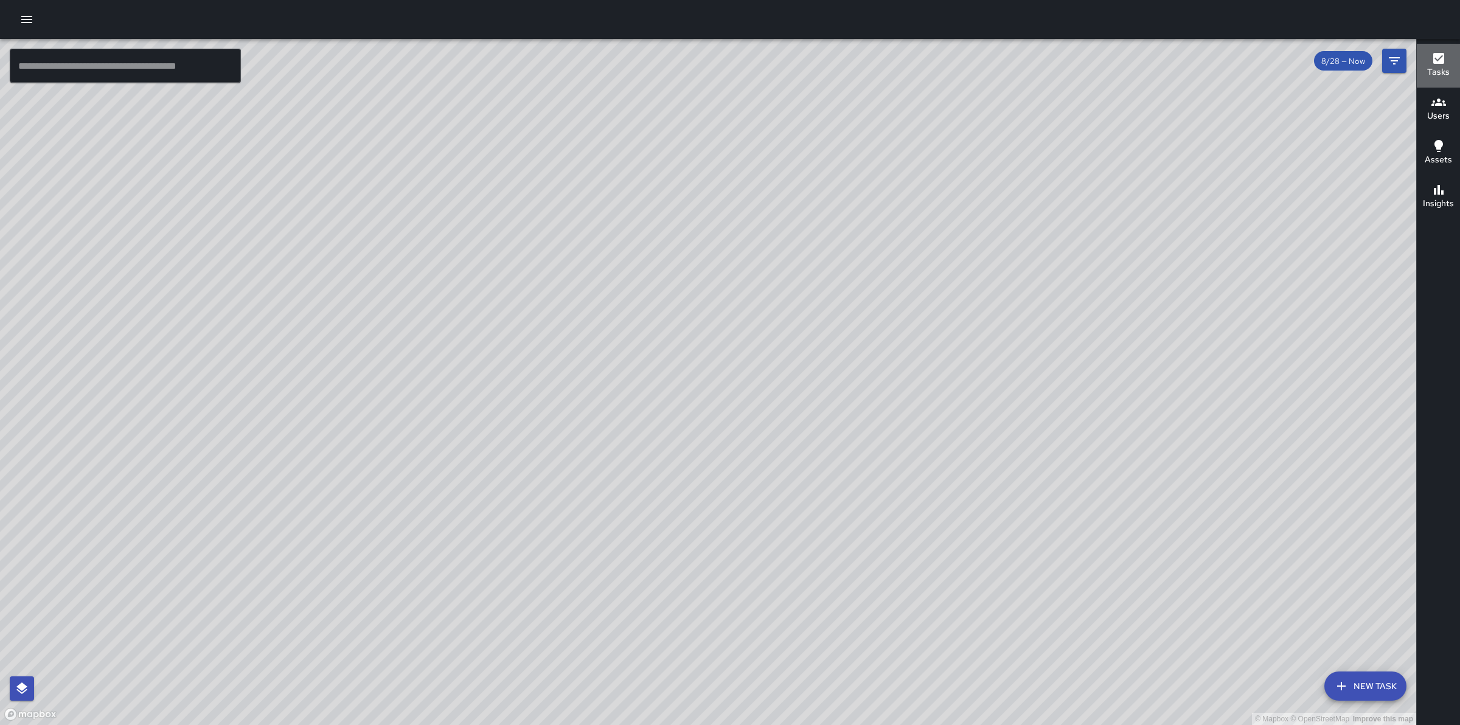
click at [1443, 70] on h6 "Tasks" at bounding box center [1438, 72] width 23 height 13
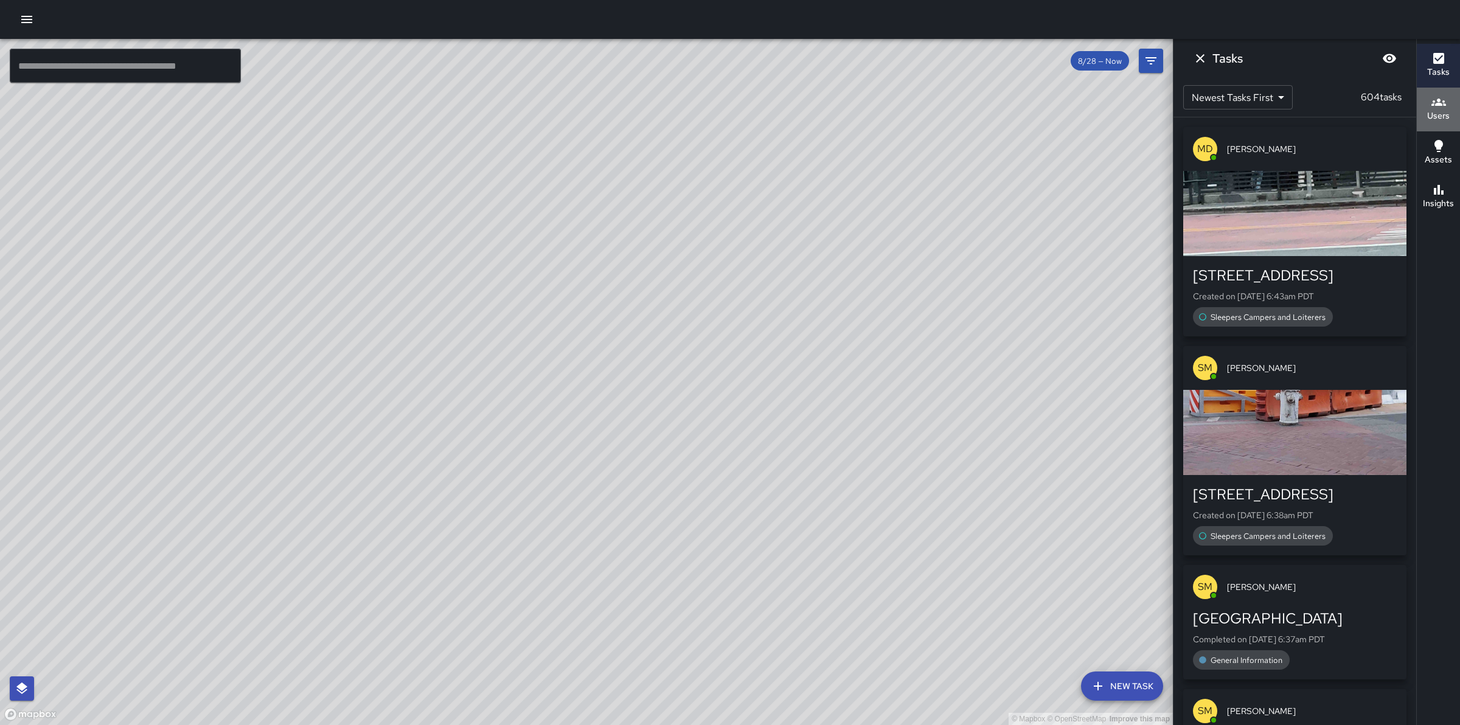
click at [1442, 107] on icon "button" at bounding box center [1438, 102] width 15 height 15
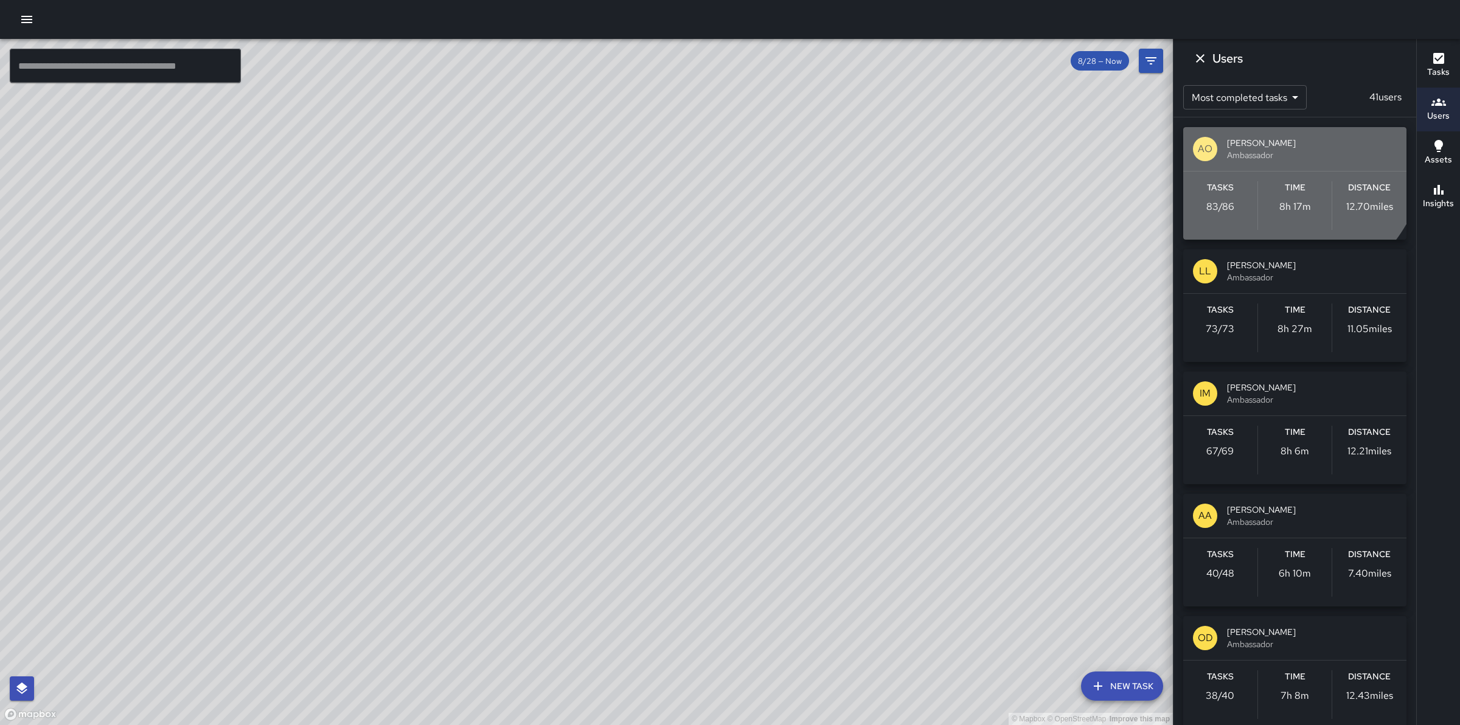
click at [1272, 147] on span "[PERSON_NAME]" at bounding box center [1312, 143] width 170 height 12
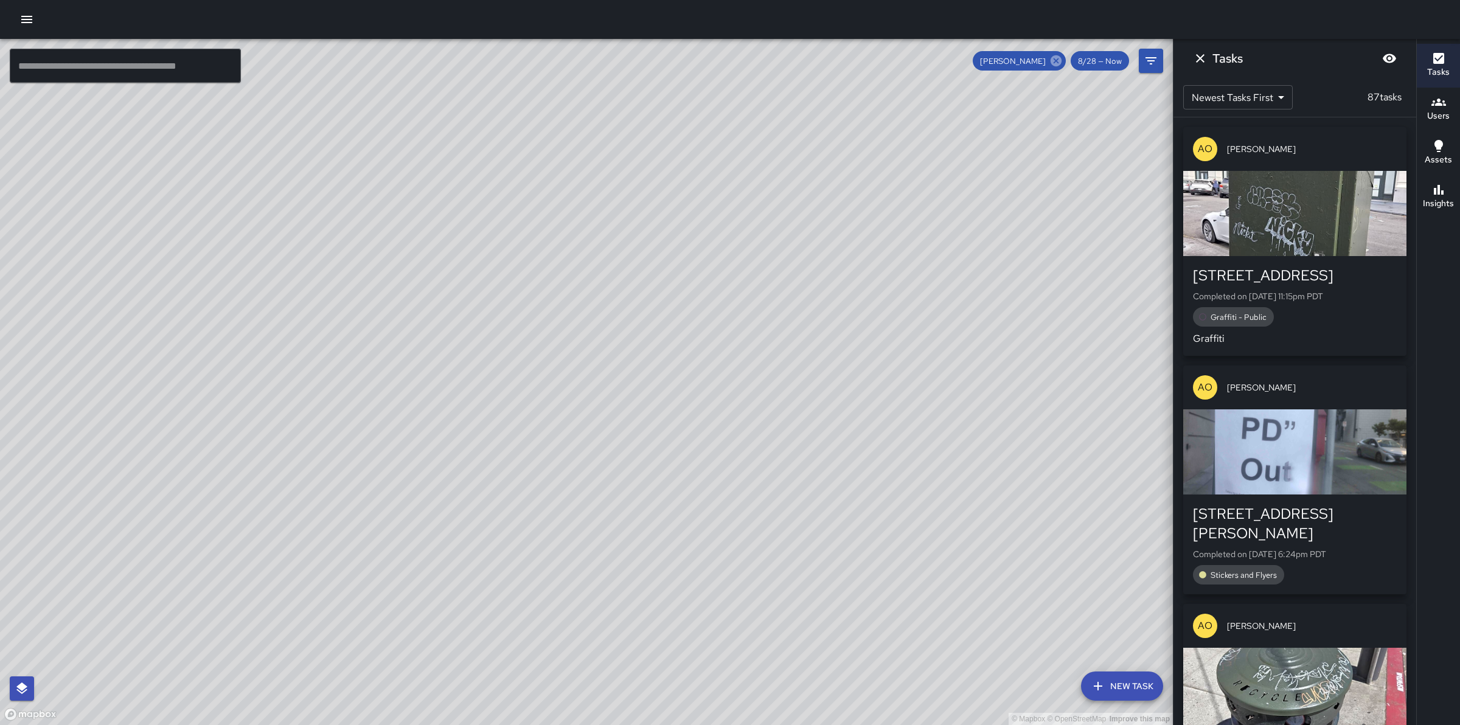
click at [1059, 65] on icon at bounding box center [1055, 60] width 11 height 11
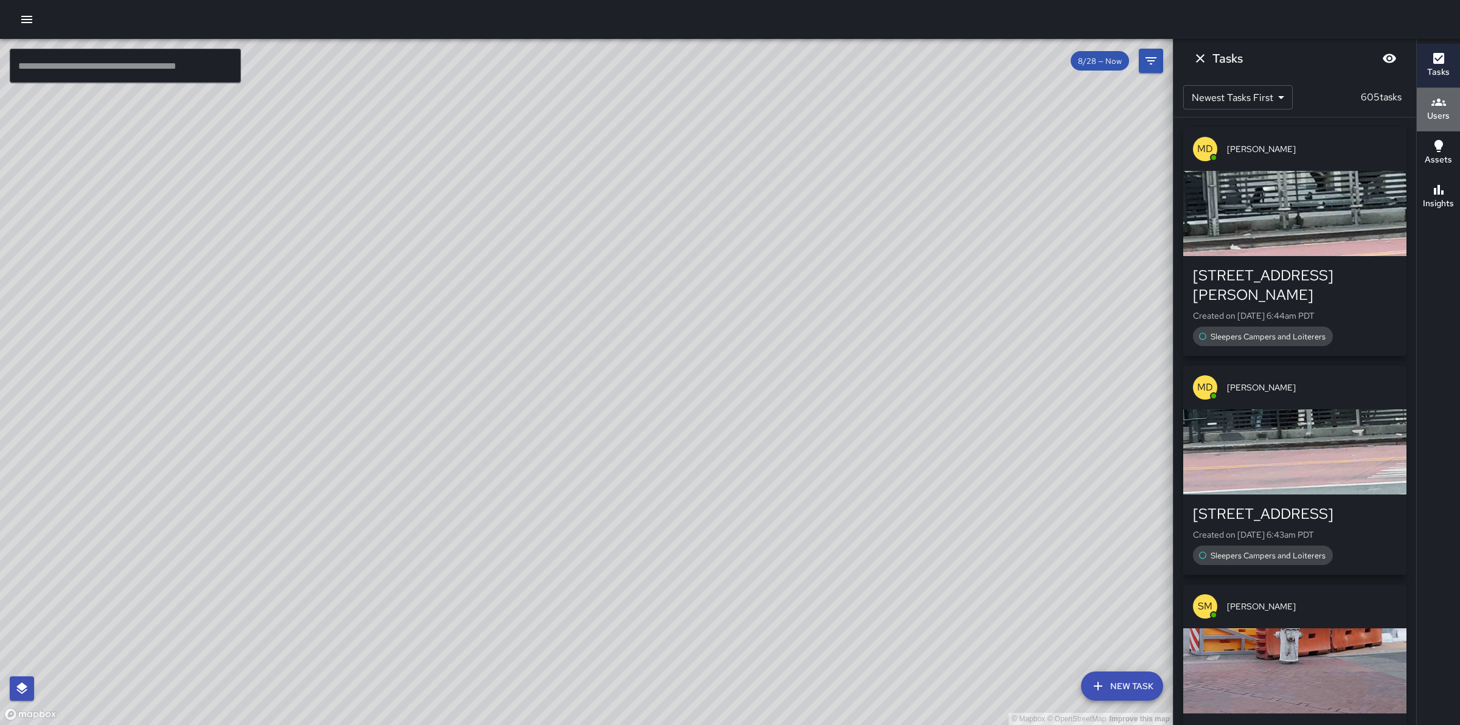
click at [1446, 106] on div "Users" at bounding box center [1438, 109] width 23 height 28
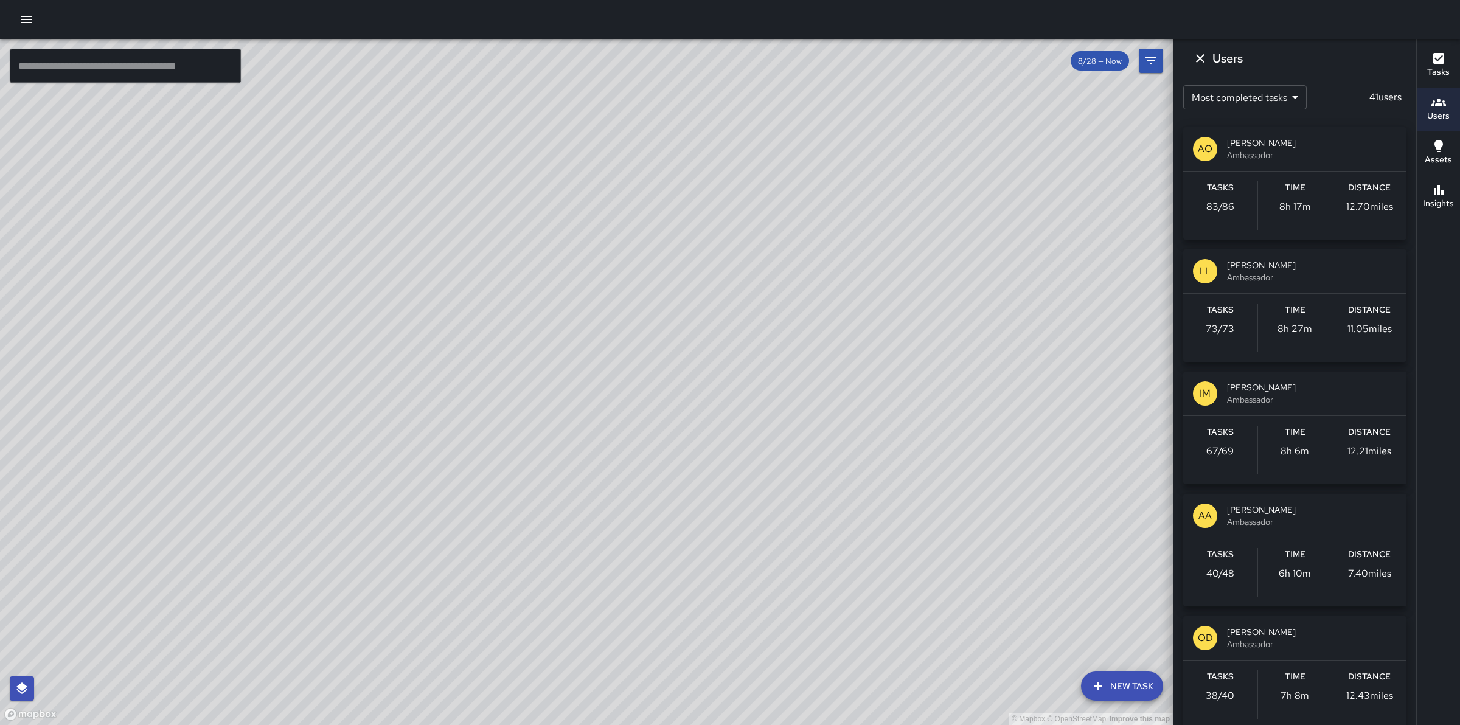
click at [1280, 266] on span "[PERSON_NAME]" at bounding box center [1312, 265] width 170 height 12
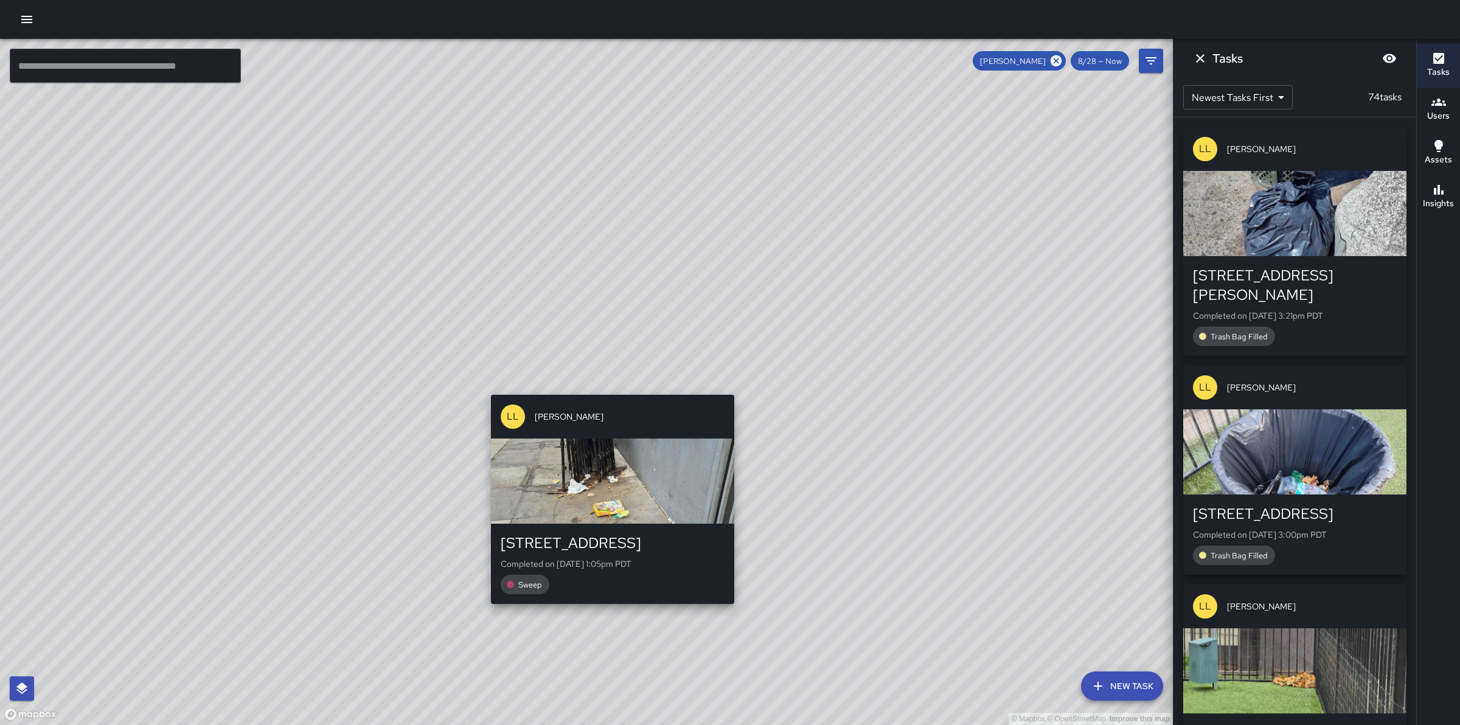
drag, startPoint x: 628, startPoint y: 422, endPoint x: 606, endPoint y: 385, distance: 42.6
click at [606, 385] on div "© Mapbox © OpenStreetMap Improve this map LL [PERSON_NAME] [STREET_ADDRESS] Com…" at bounding box center [586, 382] width 1173 height 686
click at [605, 387] on div "© Mapbox © OpenStreetMap Improve this map LL [PERSON_NAME] [STREET_ADDRESS] Com…" at bounding box center [586, 382] width 1173 height 686
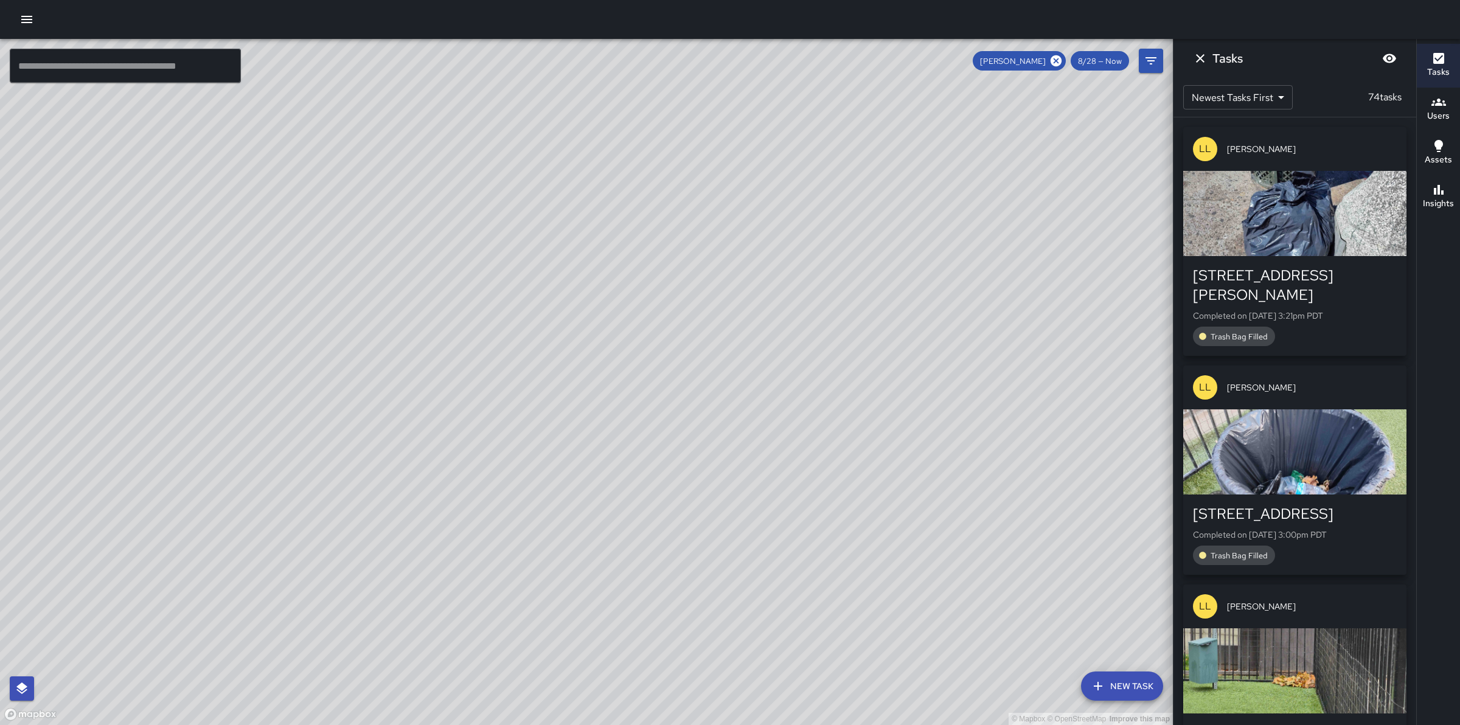
drag, startPoint x: 819, startPoint y: 312, endPoint x: 864, endPoint y: 426, distance: 123.1
click at [864, 426] on div "© Mapbox © OpenStreetMap Improve this map" at bounding box center [586, 382] width 1173 height 686
click at [1057, 57] on icon at bounding box center [1055, 60] width 11 height 11
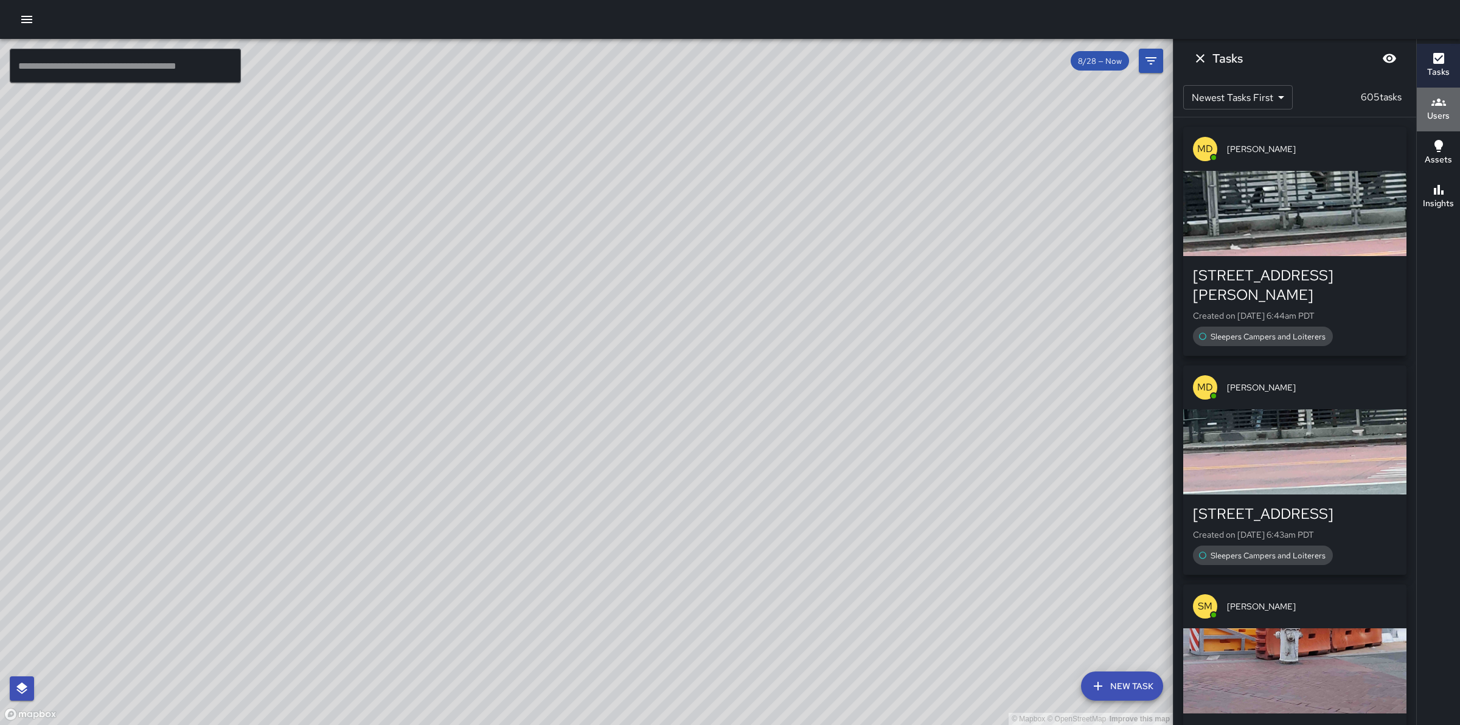
click at [1449, 109] on h6 "Users" at bounding box center [1438, 115] width 23 height 13
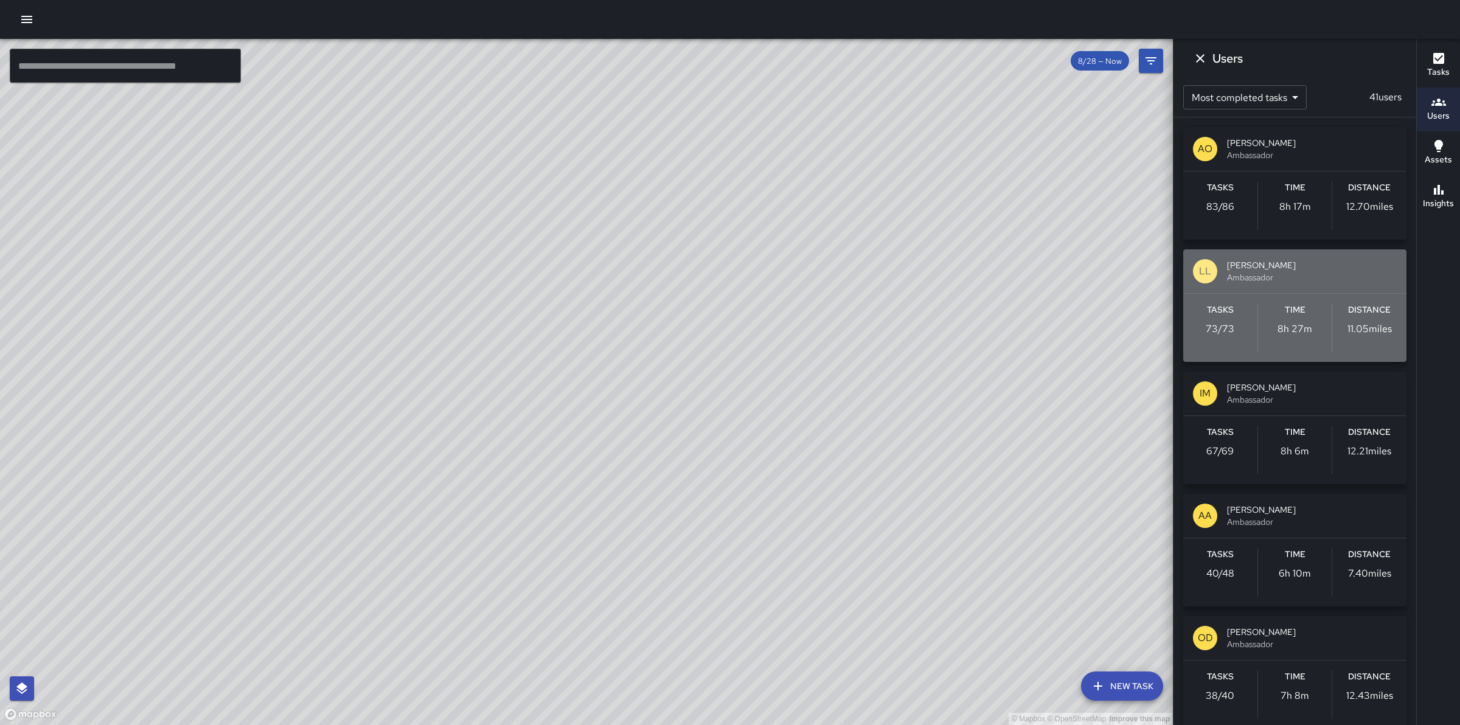
click at [1347, 266] on span "[PERSON_NAME]" at bounding box center [1312, 265] width 170 height 12
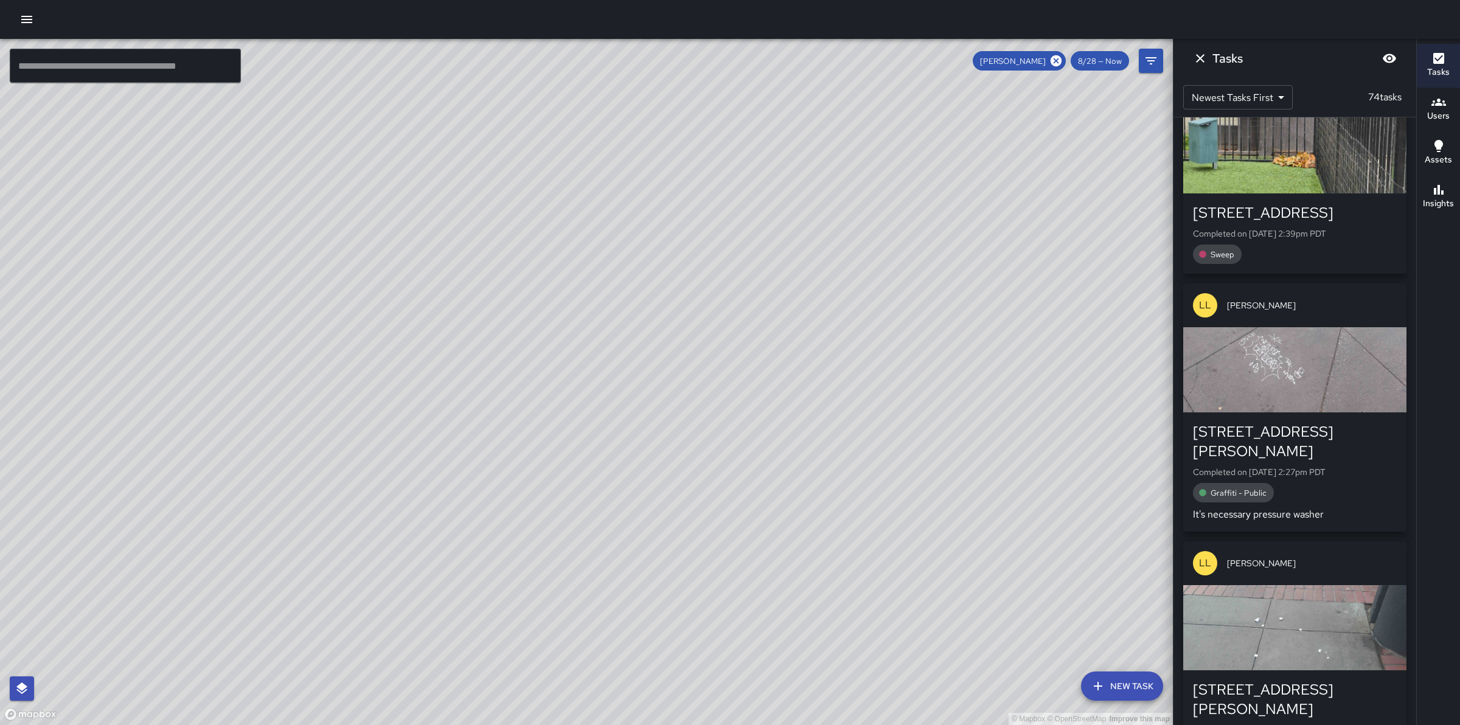
scroll to position [546, 0]
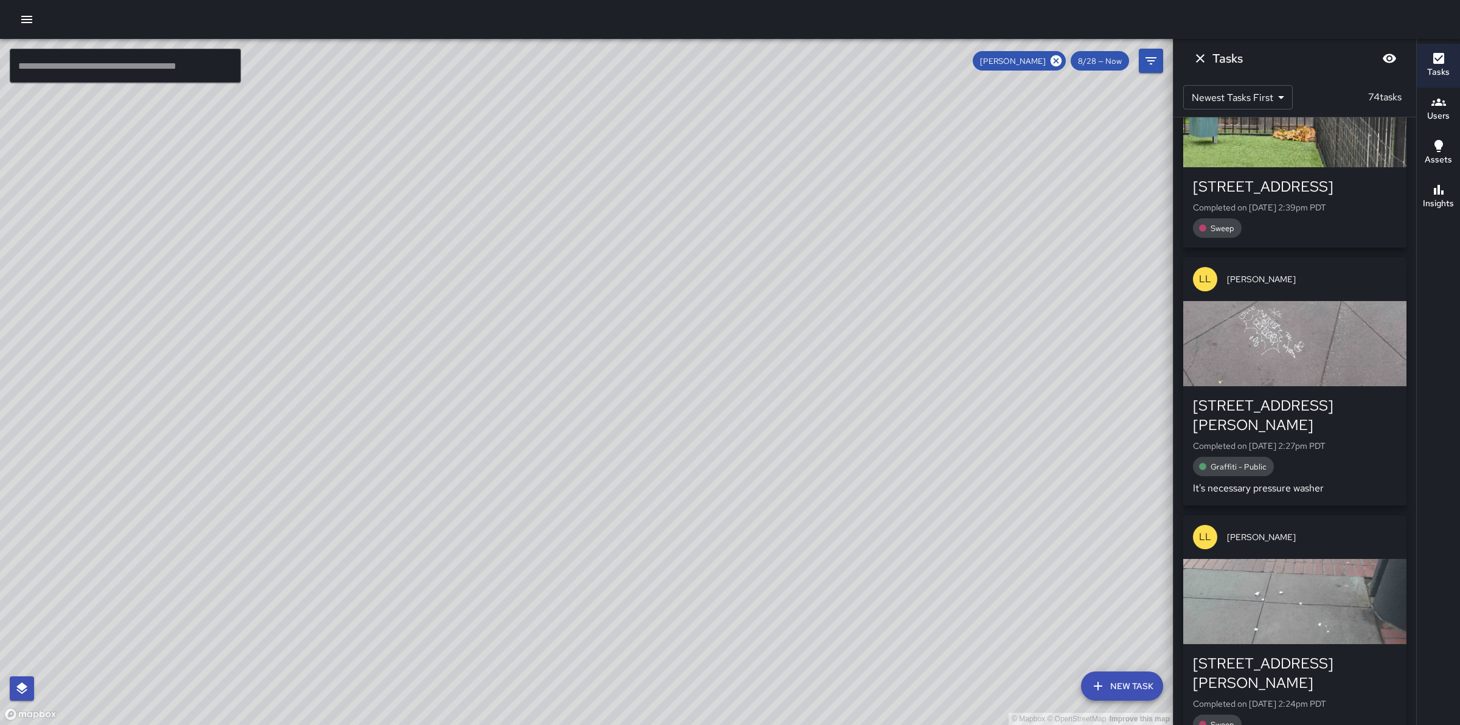
click at [1331, 327] on div "button" at bounding box center [1294, 343] width 223 height 85
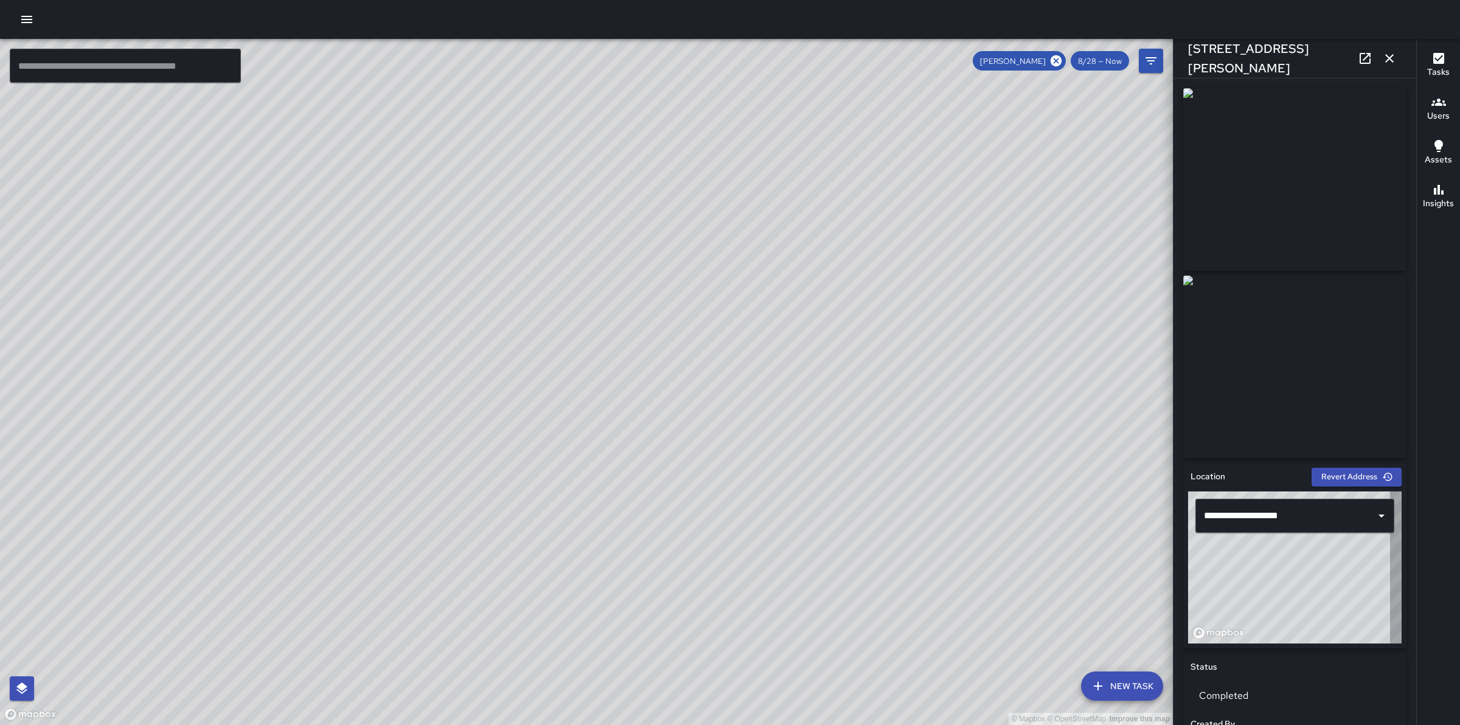
type input "**********"
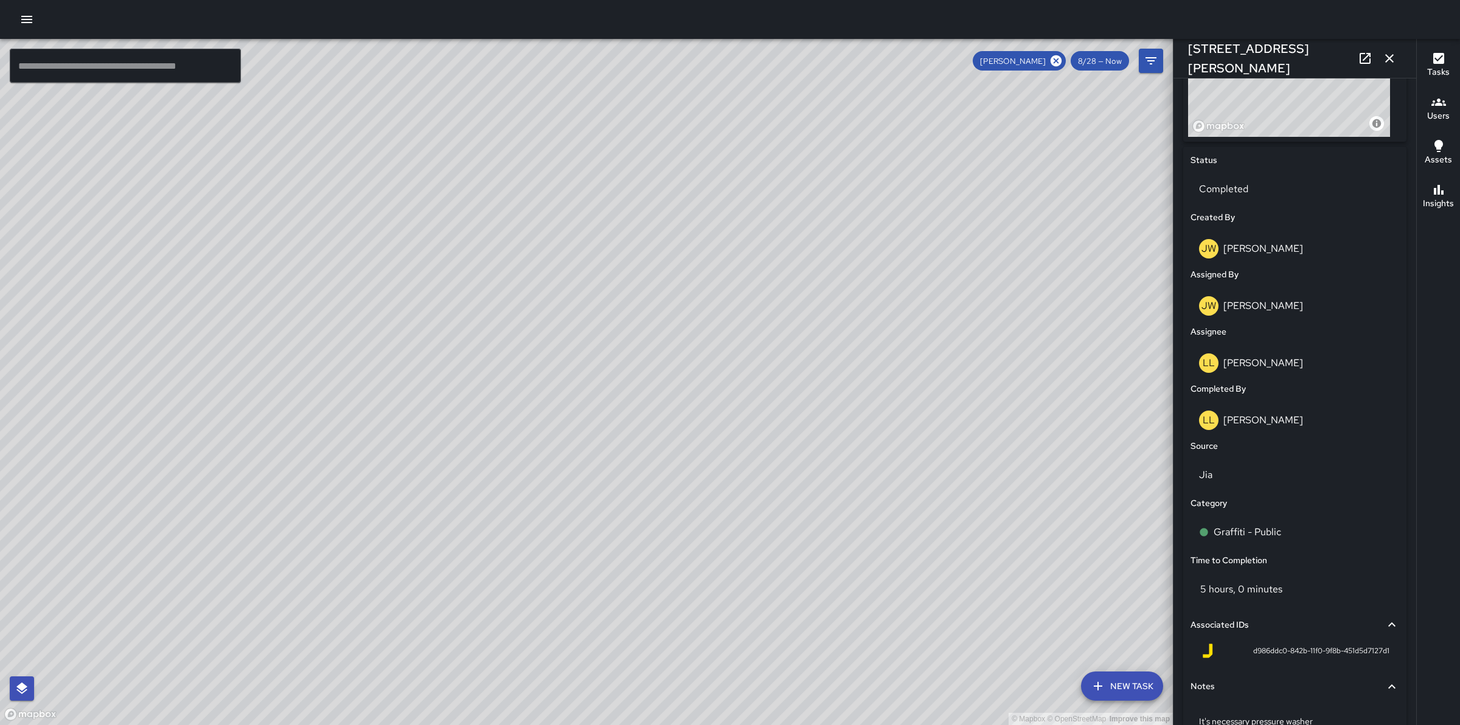
scroll to position [537, 0]
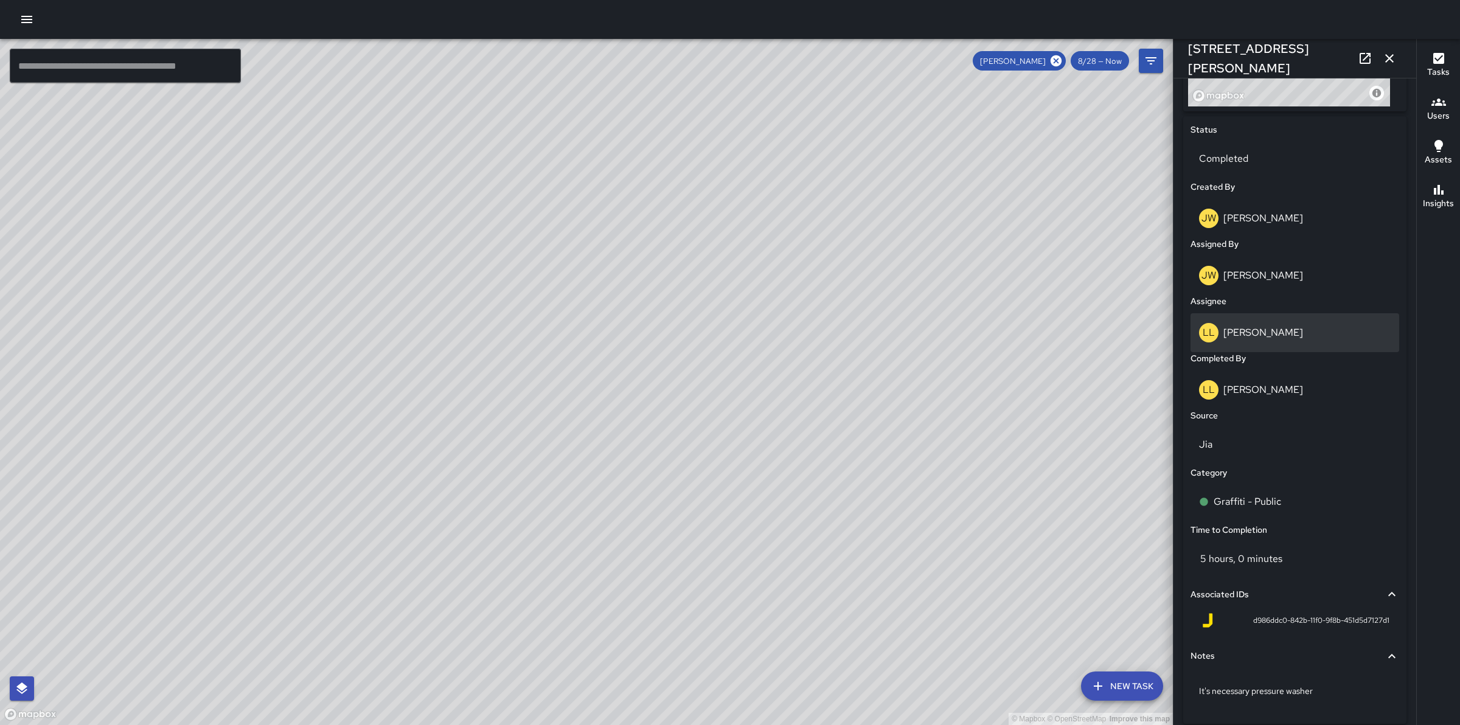
click at [1281, 335] on div "LL [PERSON_NAME]" at bounding box center [1295, 332] width 192 height 19
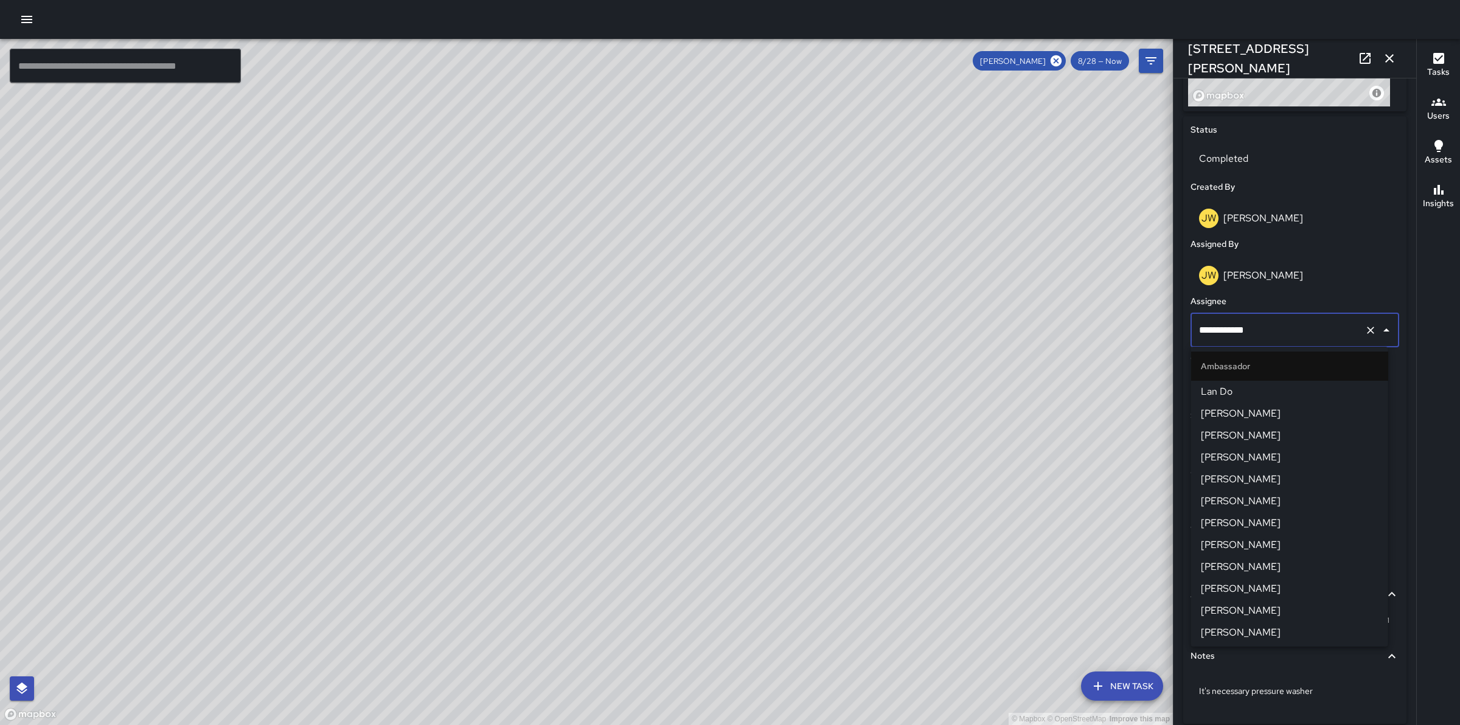
scroll to position [150, 0]
click at [1241, 528] on span "[PERSON_NAME]" at bounding box center [1290, 526] width 178 height 15
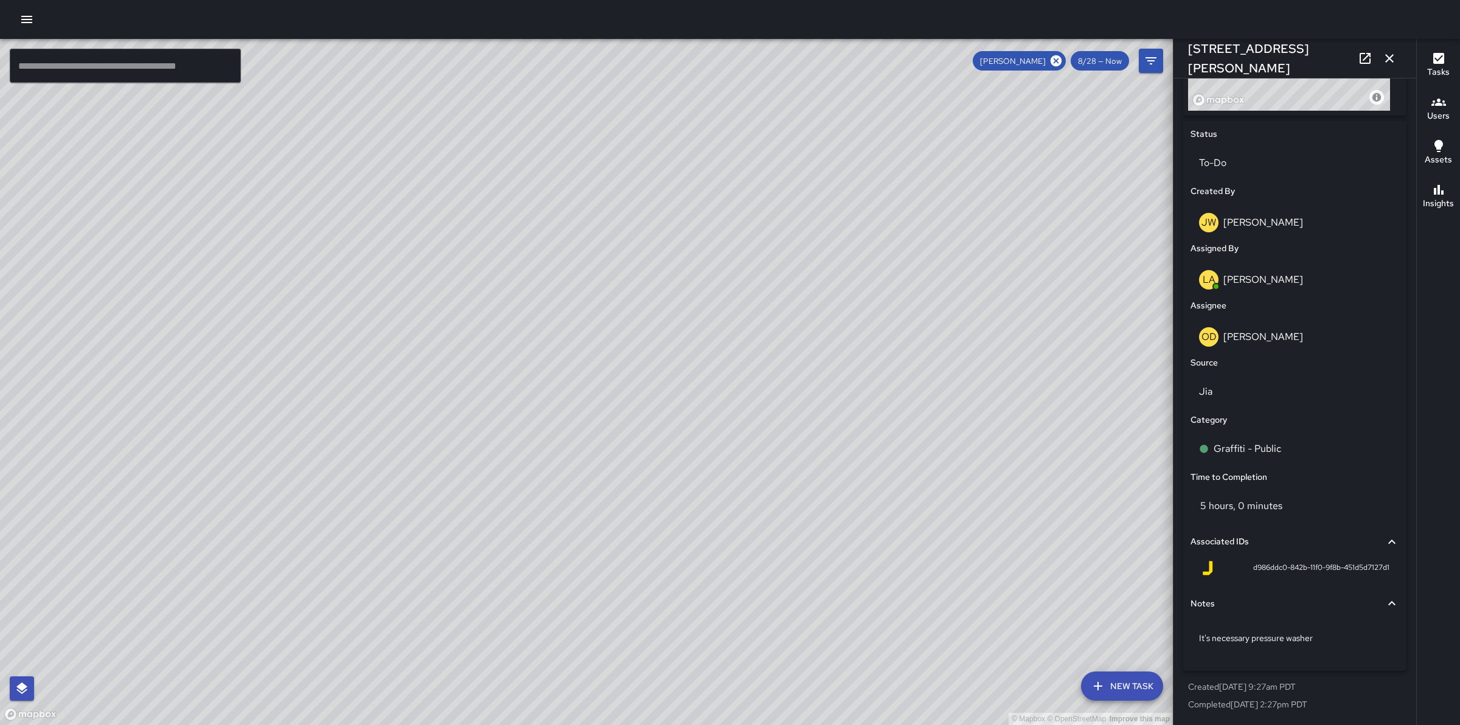
scroll to position [531, 0]
click at [1296, 452] on div "Graffiti - Public" at bounding box center [1295, 450] width 192 height 15
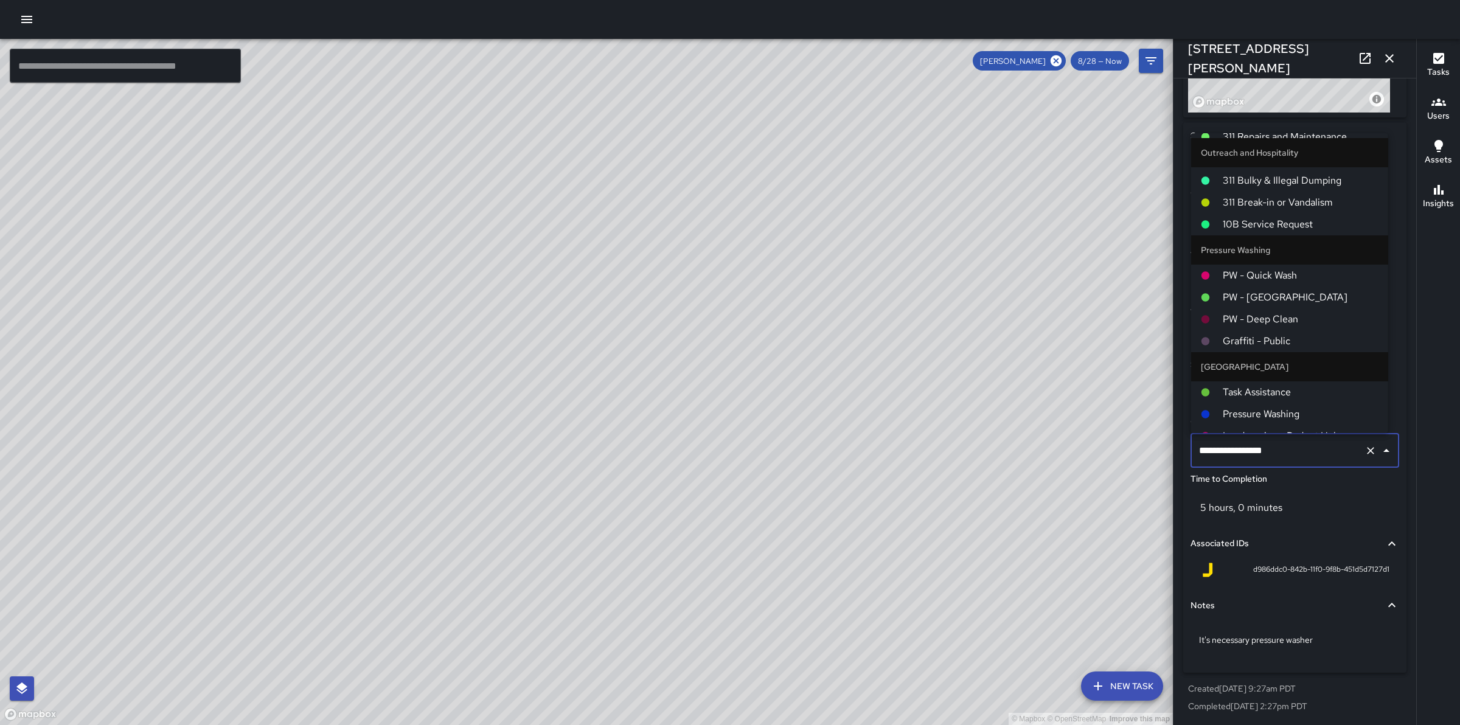
scroll to position [841, 0]
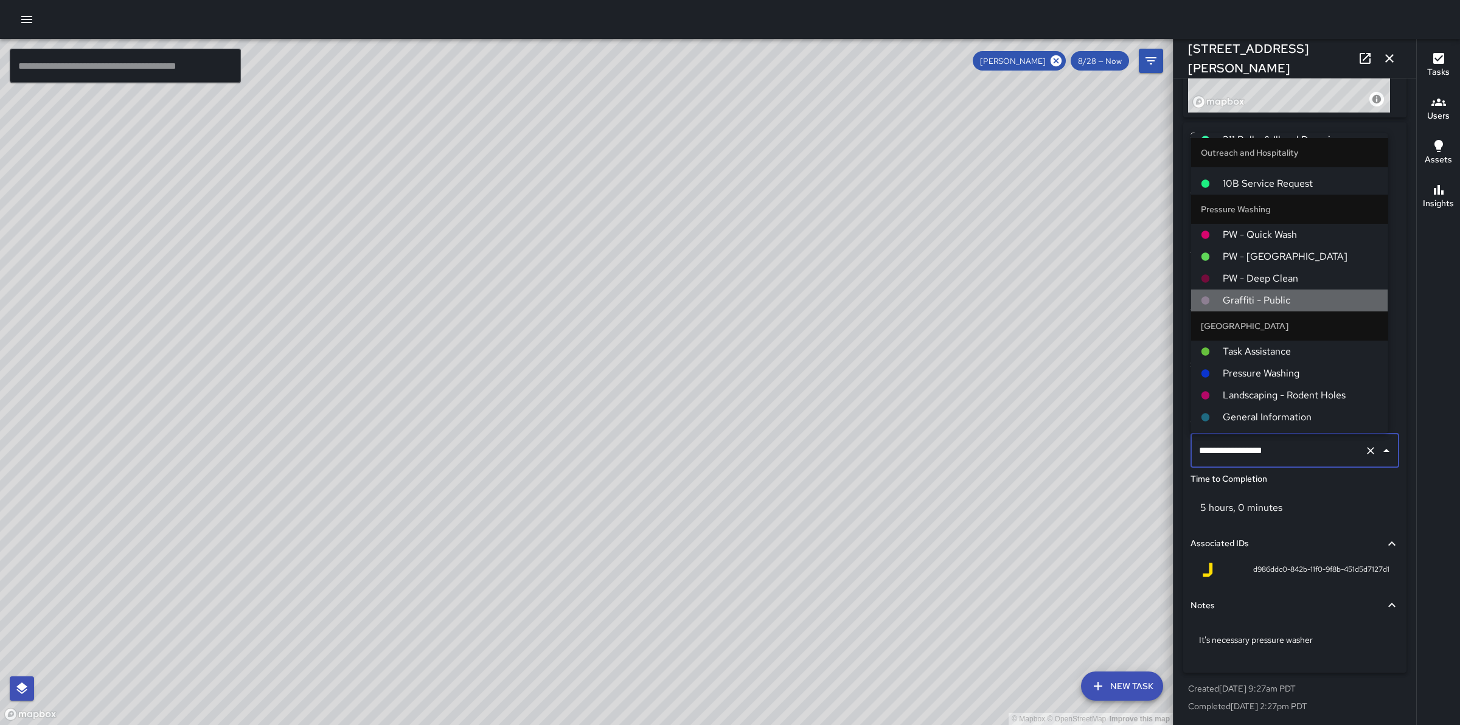
click at [1317, 301] on span "Graffiti - Public" at bounding box center [1301, 300] width 156 height 15
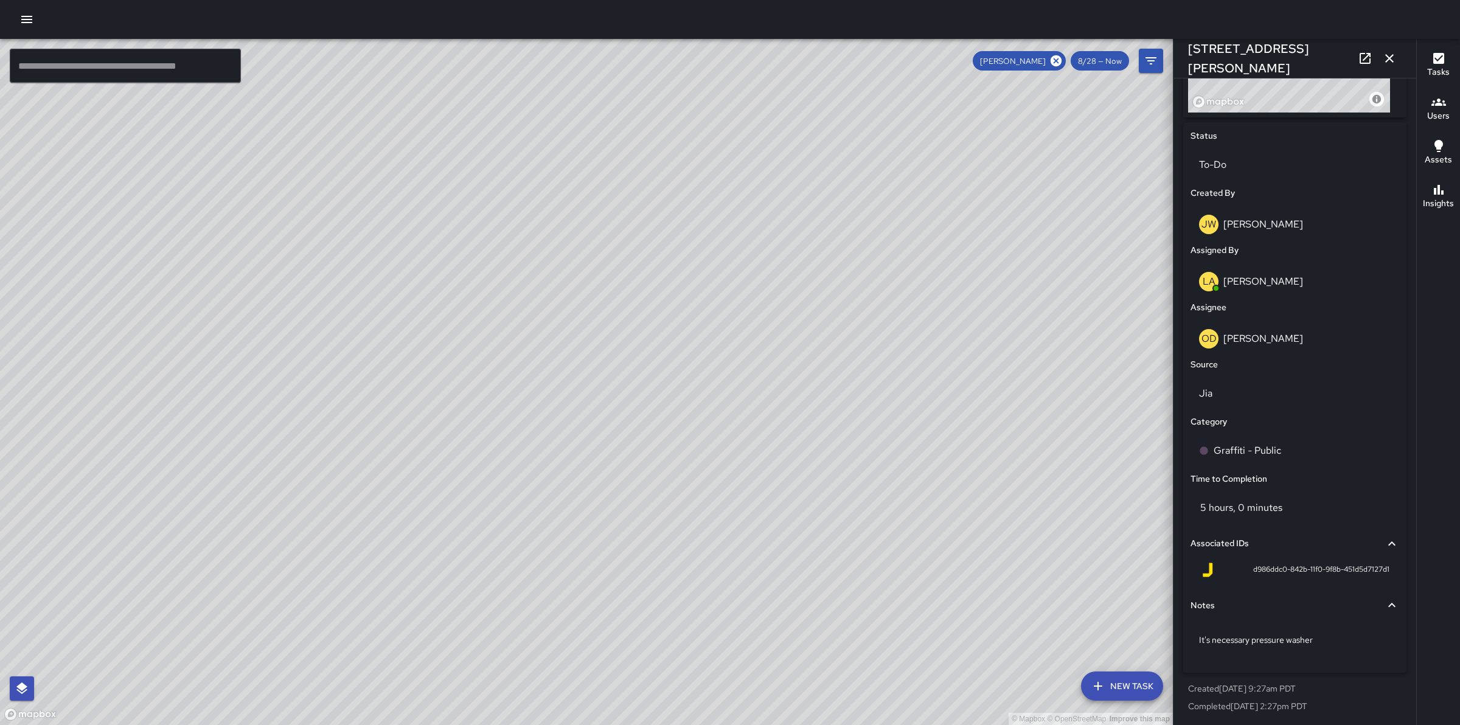
click at [1392, 54] on icon "button" at bounding box center [1389, 58] width 15 height 15
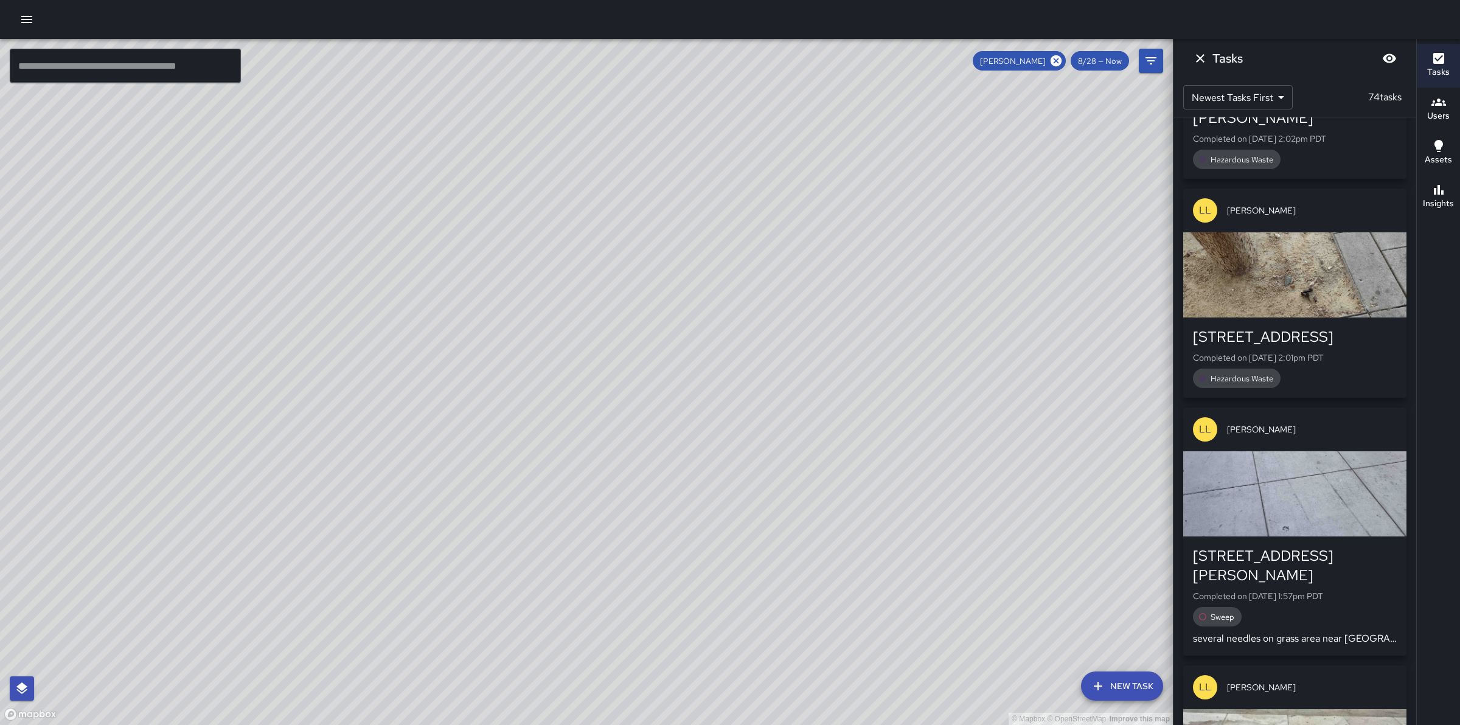
scroll to position [2047, 0]
